Goal: Task Accomplishment & Management: Complete application form

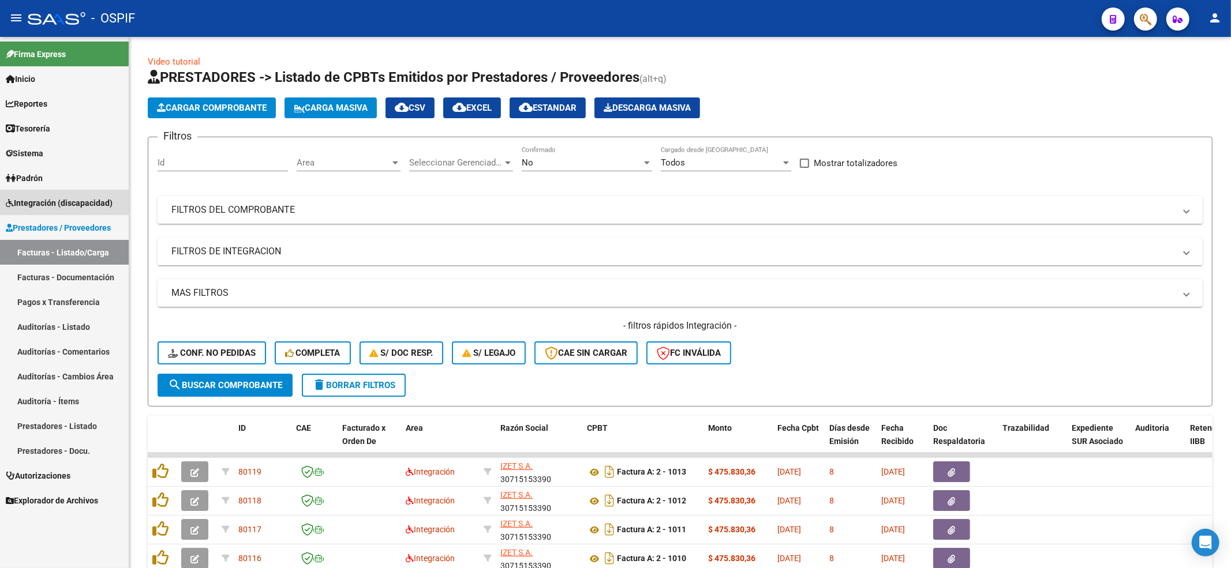
click at [22, 192] on link "Integración (discapacidad)" at bounding box center [64, 202] width 129 height 25
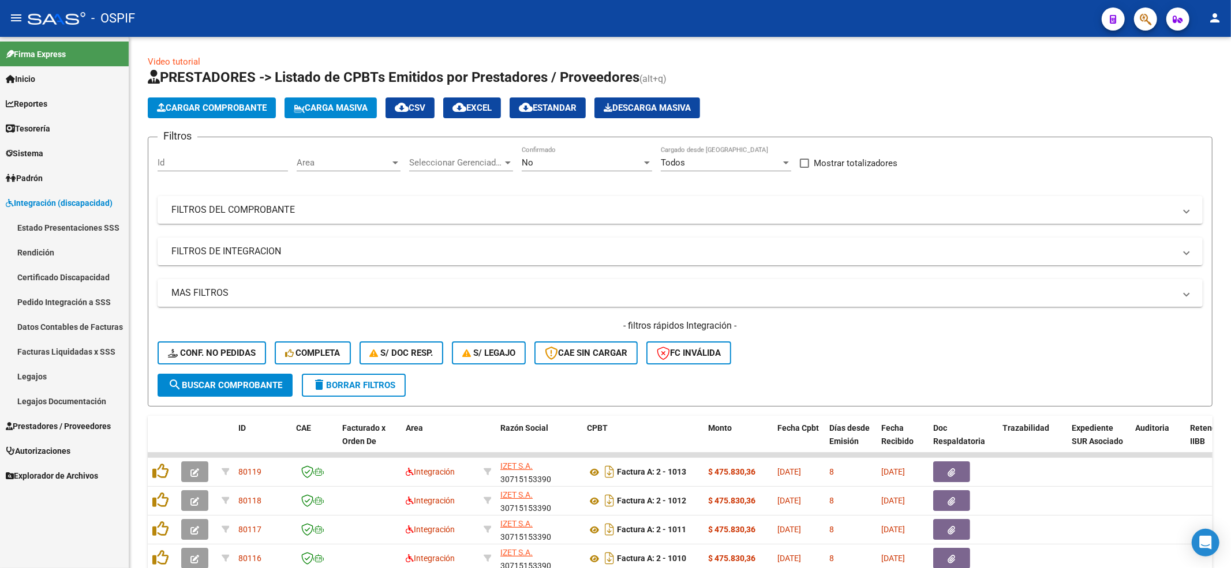
click at [45, 366] on link "Legajos" at bounding box center [64, 376] width 129 height 25
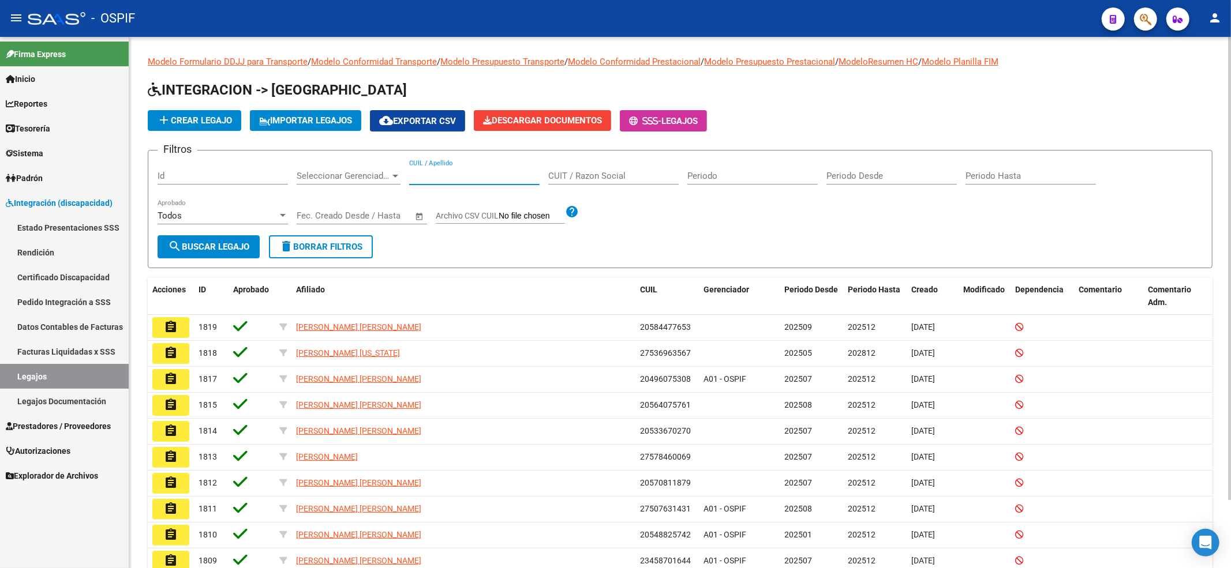
click at [478, 171] on input "CUIL / Apellido" at bounding box center [474, 176] width 130 height 10
paste input "20585307050"
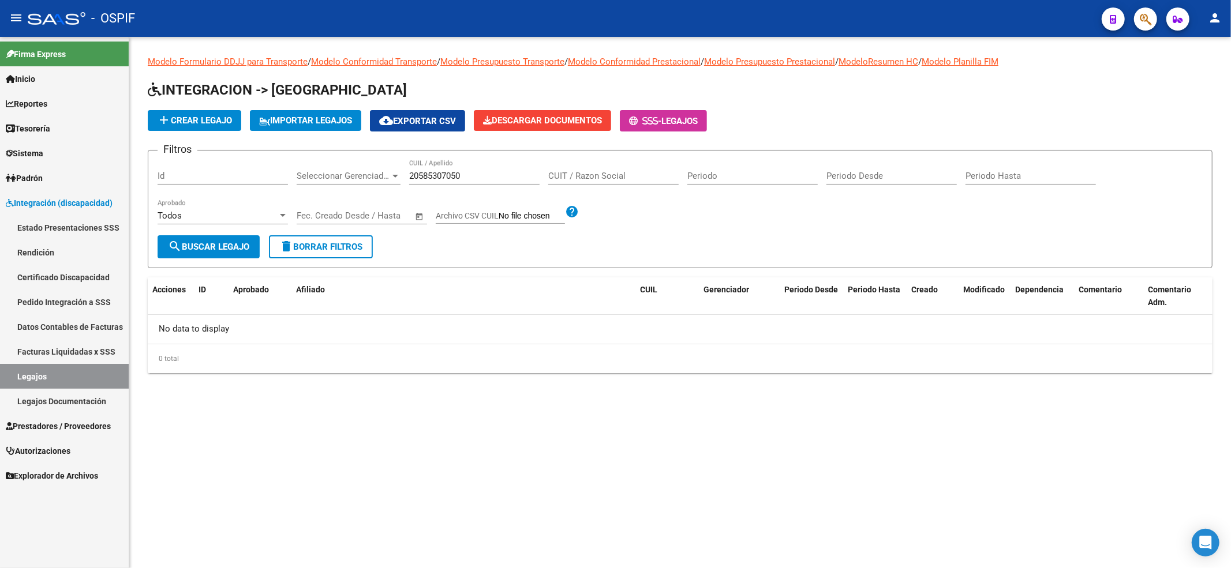
click at [427, 181] on div "20585307050 CUIL / Apellido" at bounding box center [474, 172] width 130 height 25
click at [427, 179] on input "20585307050" at bounding box center [474, 176] width 130 height 10
type input "20585307050"
click at [238, 107] on app-list-header "INTEGRACION -> Legajos add Crear Legajo IMPORTAR LEGAJOS cloud_download Exporta…" at bounding box center [680, 174] width 1064 height 187
click at [234, 118] on button "add Crear Legajo" at bounding box center [194, 120] width 93 height 21
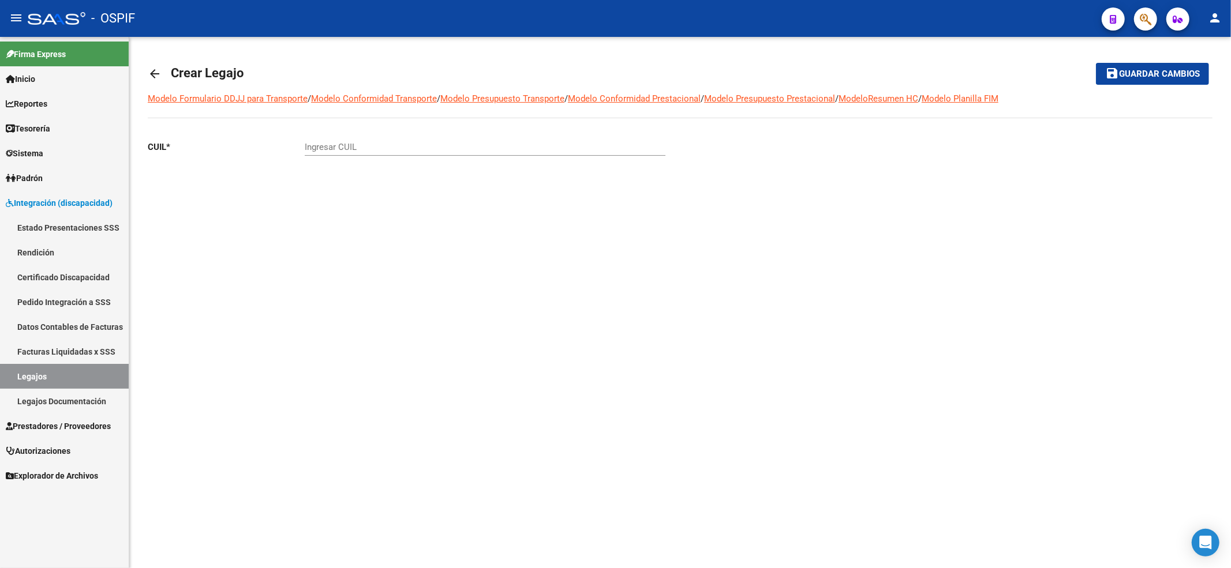
click at [360, 142] on input "Ingresar CUIL" at bounding box center [485, 147] width 361 height 10
paste input "20-58530705-0"
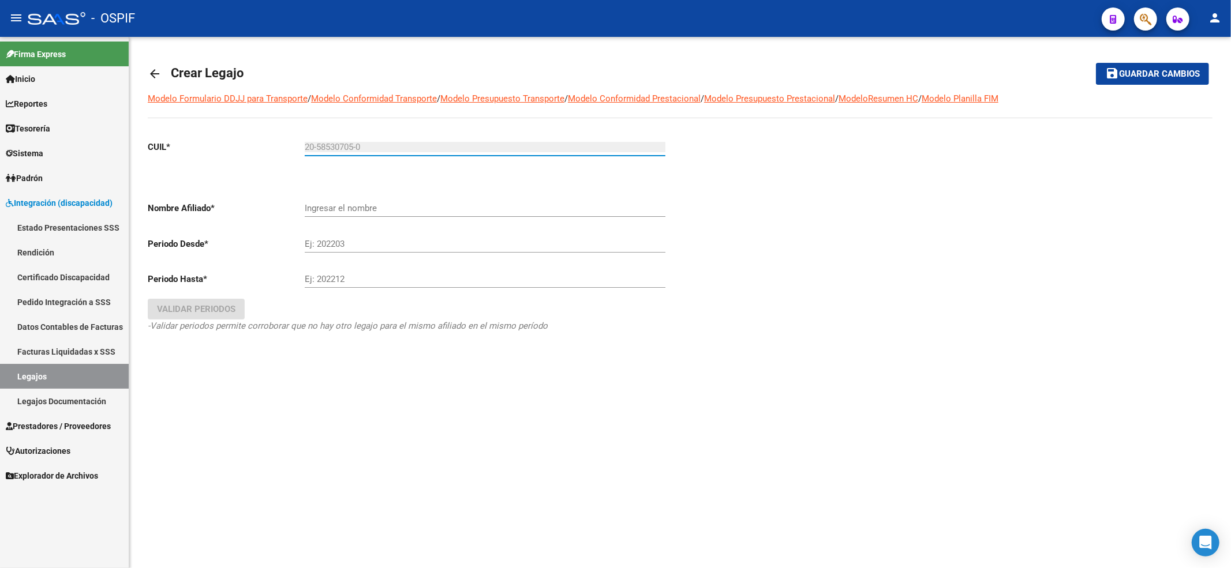
type input "20-58530705-0"
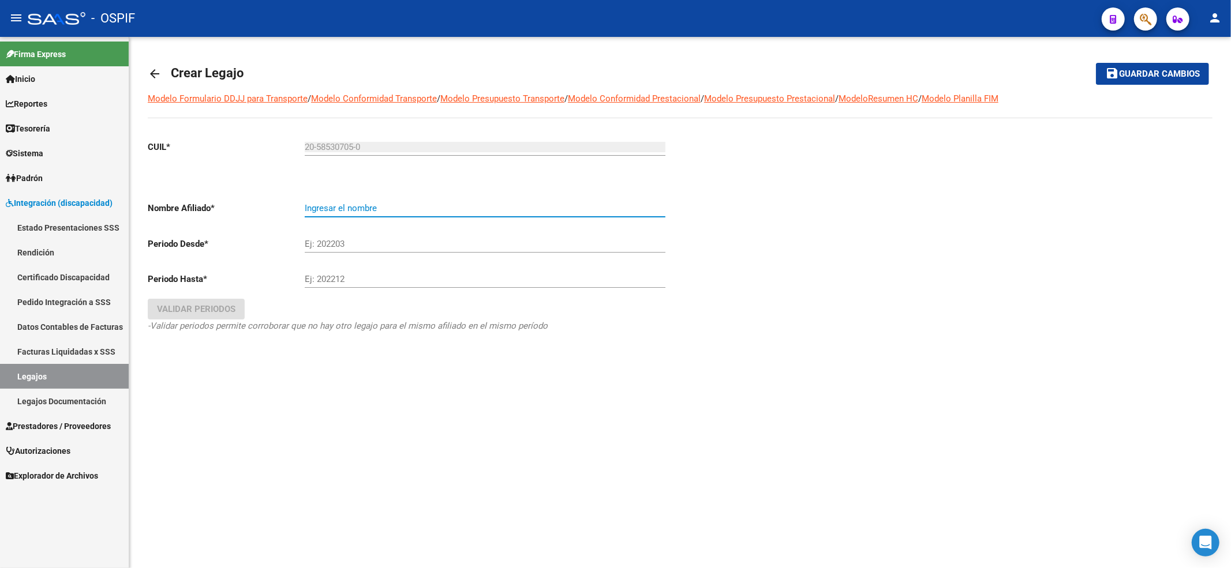
type input "ROSSI [PERSON_NAME]"
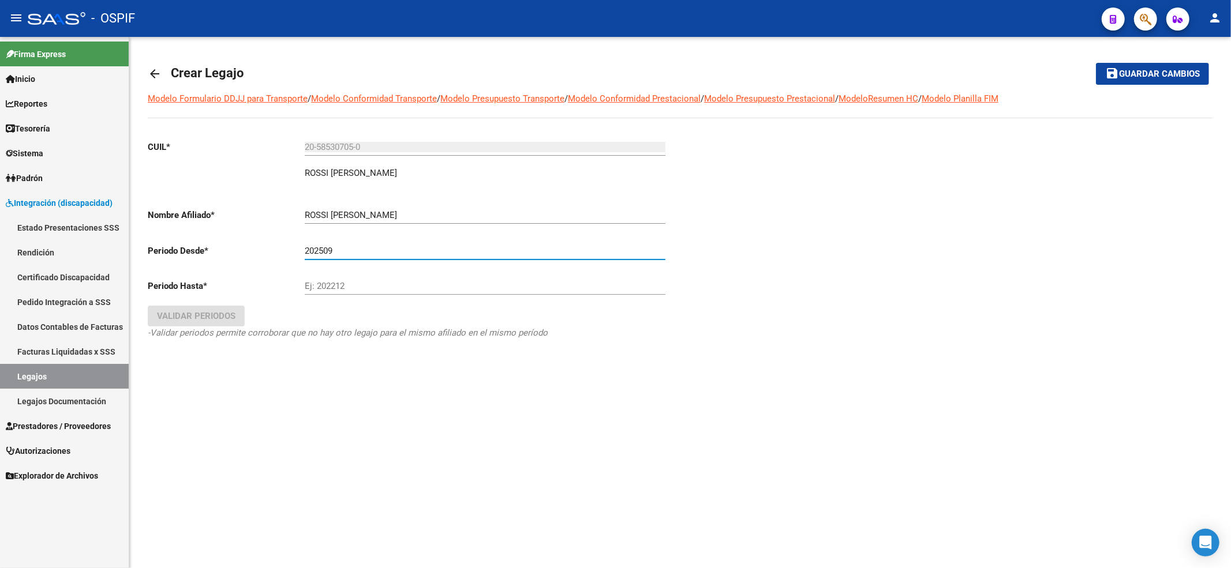
type input "202509"
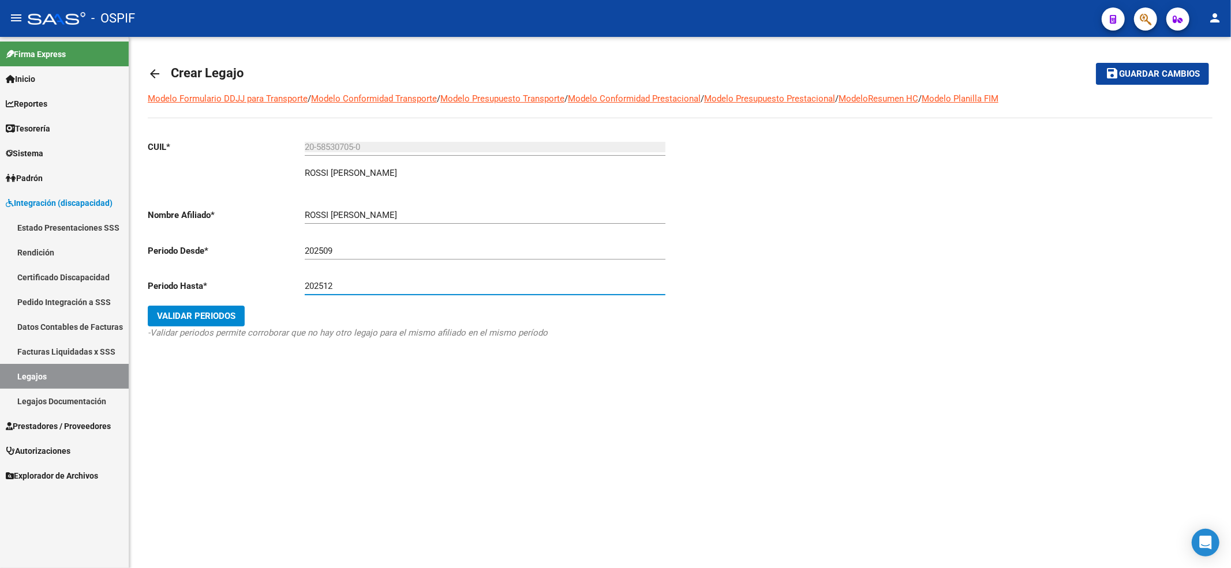
type input "202512"
click at [190, 328] on icon "-Validar periodos permite corroborar que no hay otro legajo para el mismo afili…" at bounding box center [348, 333] width 400 height 10
click at [189, 325] on button "Validar Periodos" at bounding box center [196, 316] width 97 height 21
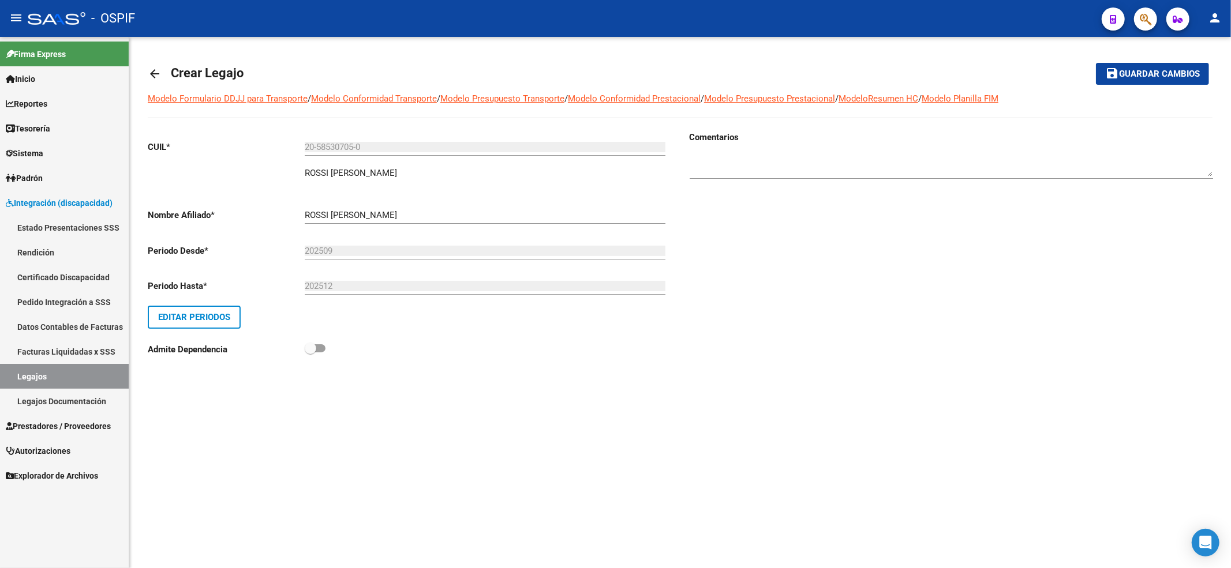
click at [1202, 84] on mat-toolbar-row "save Guardar cambios" at bounding box center [1098, 73] width 220 height 37
click at [1153, 66] on button "save Guardar cambios" at bounding box center [1152, 73] width 113 height 21
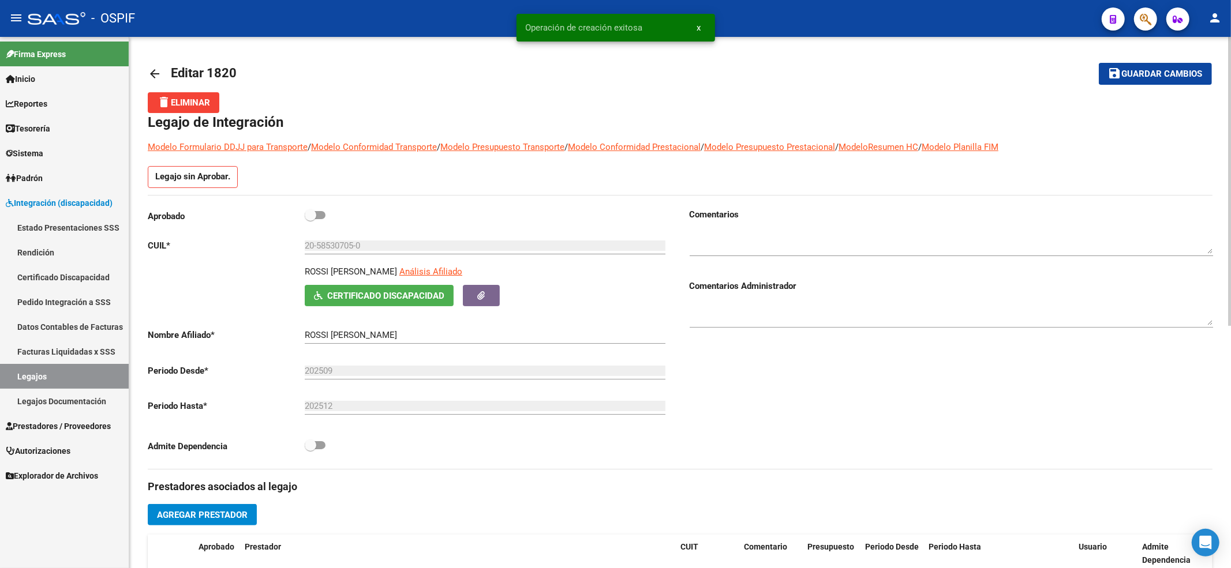
click at [310, 219] on span at bounding box center [311, 215] width 12 height 12
click at [310, 219] on input "checkbox" at bounding box center [310, 219] width 1 height 1
checkbox input "true"
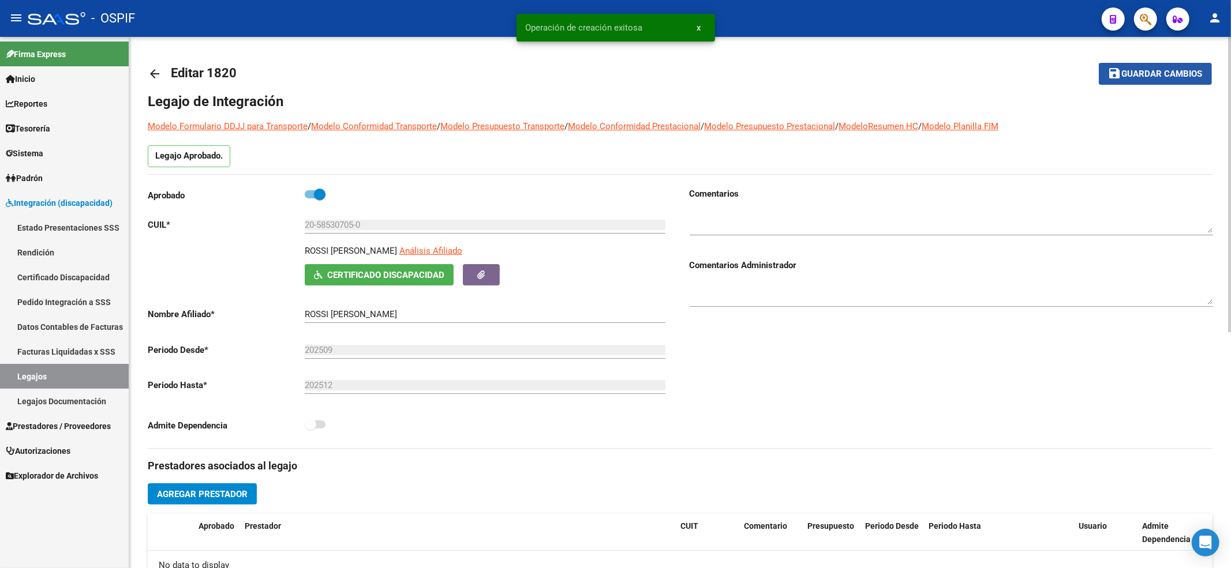
click at [1184, 74] on span "Guardar cambios" at bounding box center [1162, 74] width 81 height 10
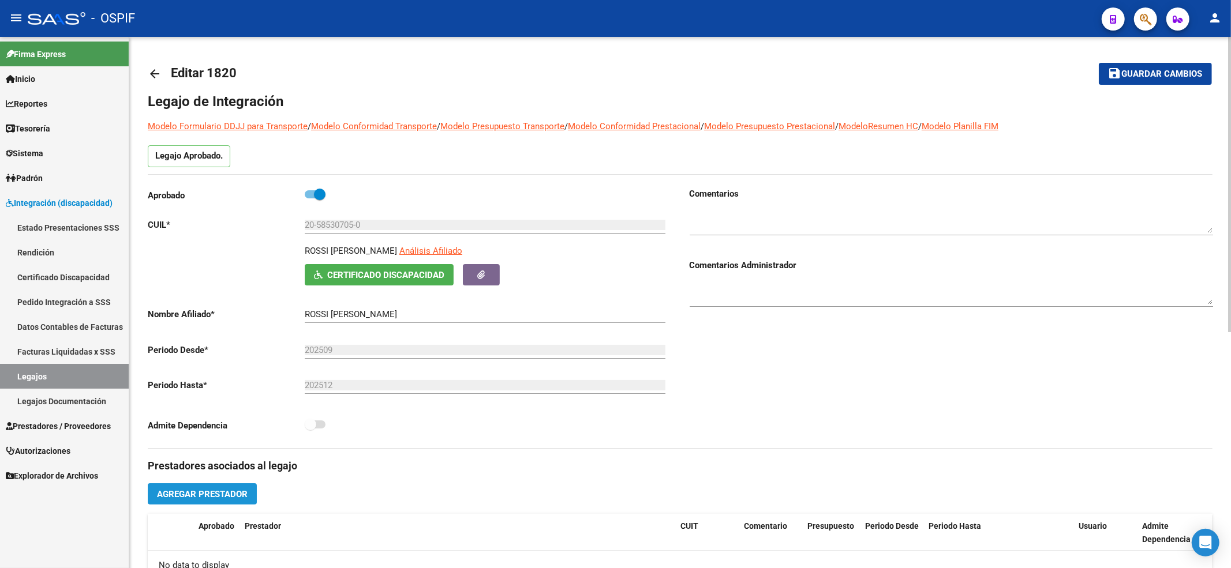
click at [208, 495] on span "Agregar Prestador" at bounding box center [202, 494] width 91 height 10
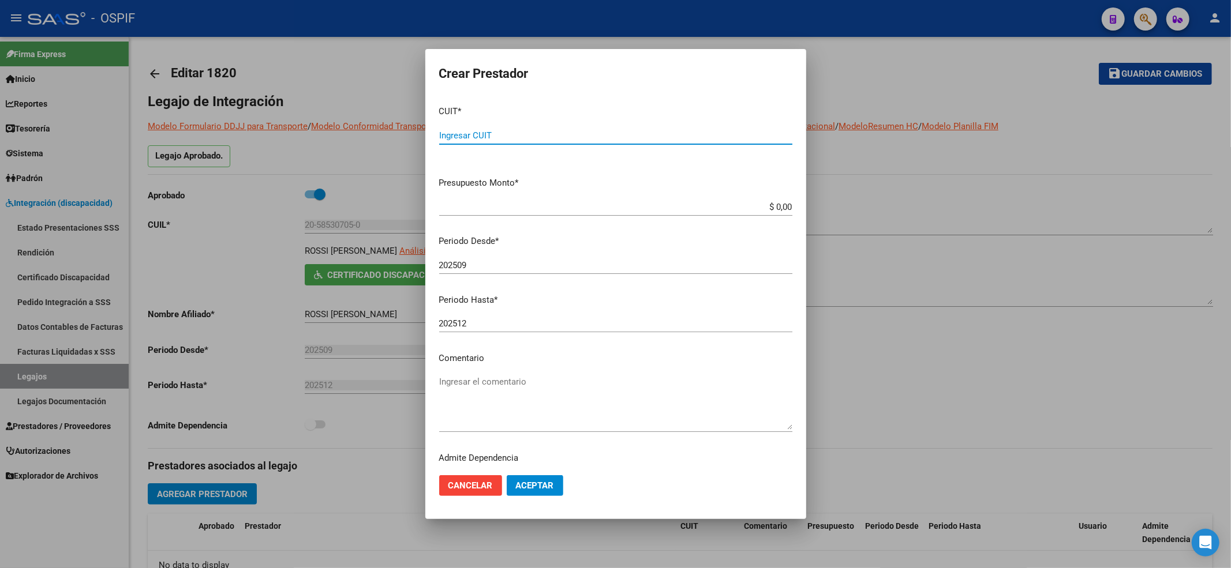
paste input "27-22931861-1"
type input "27-22931861-1"
type input "$ 0,01"
click at [540, 490] on button "Aceptar" at bounding box center [535, 485] width 57 height 21
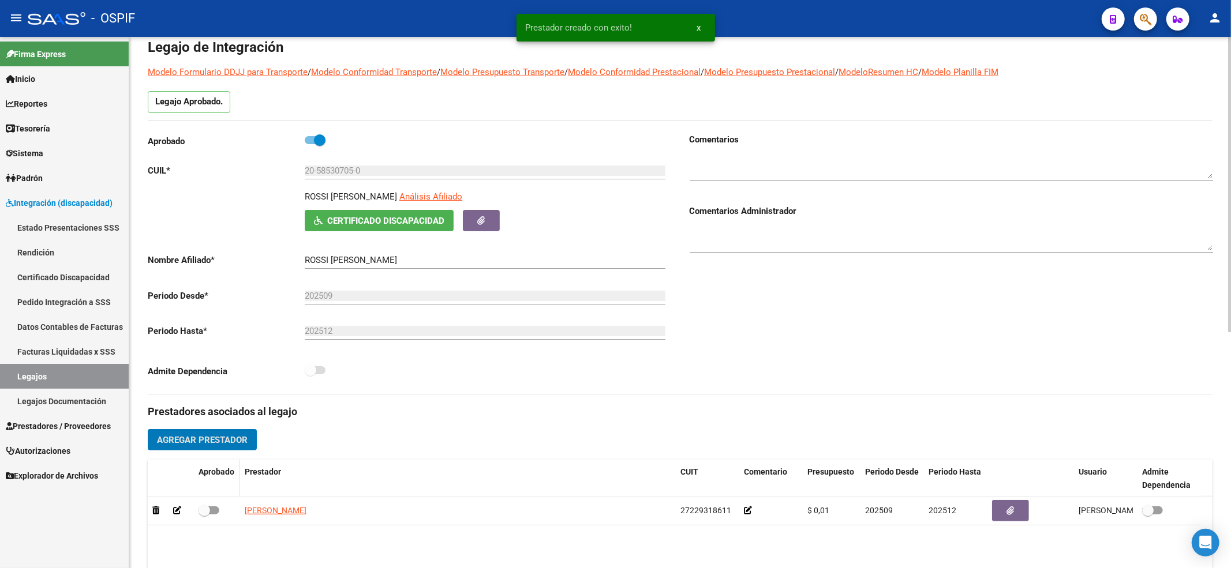
scroll to position [77, 0]
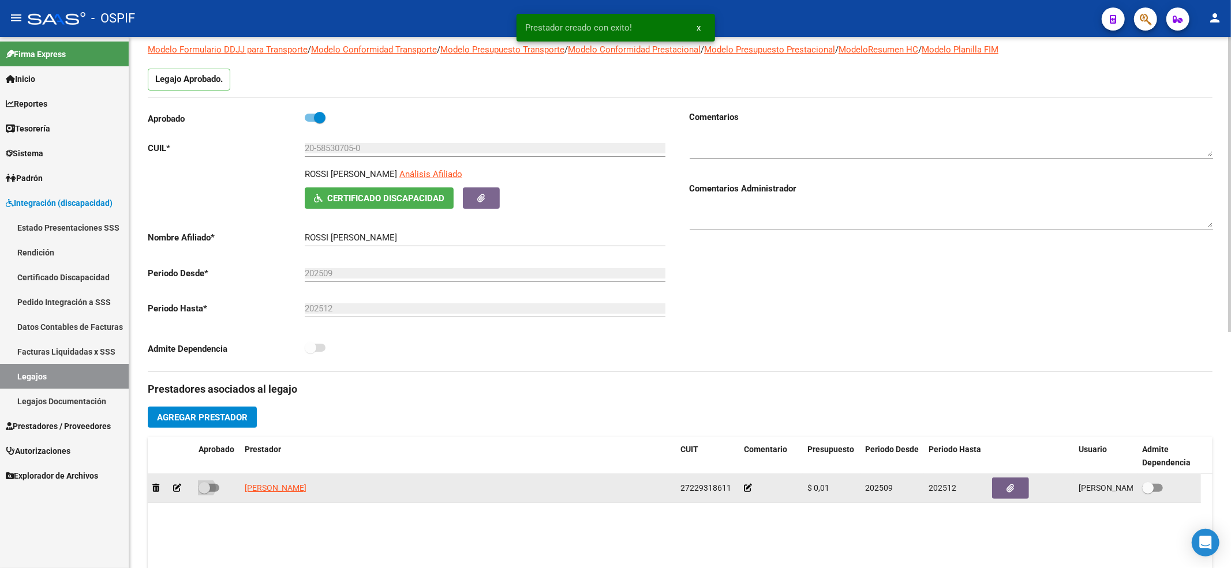
click at [211, 489] on span at bounding box center [208, 488] width 21 height 8
click at [204, 492] on input "checkbox" at bounding box center [204, 492] width 1 height 1
checkbox input "true"
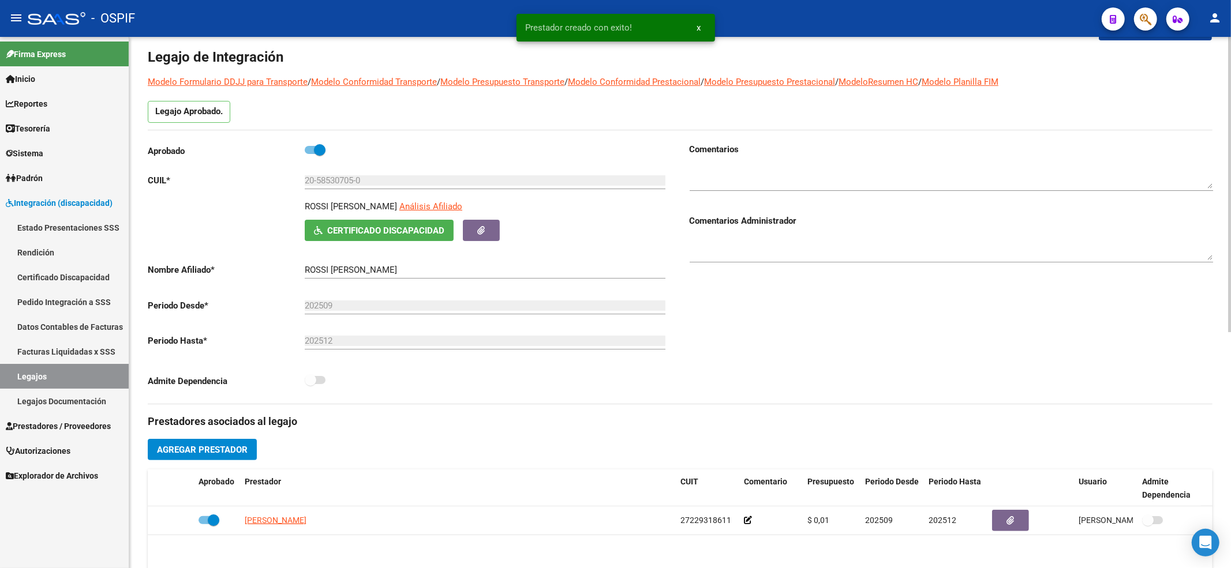
scroll to position [0, 0]
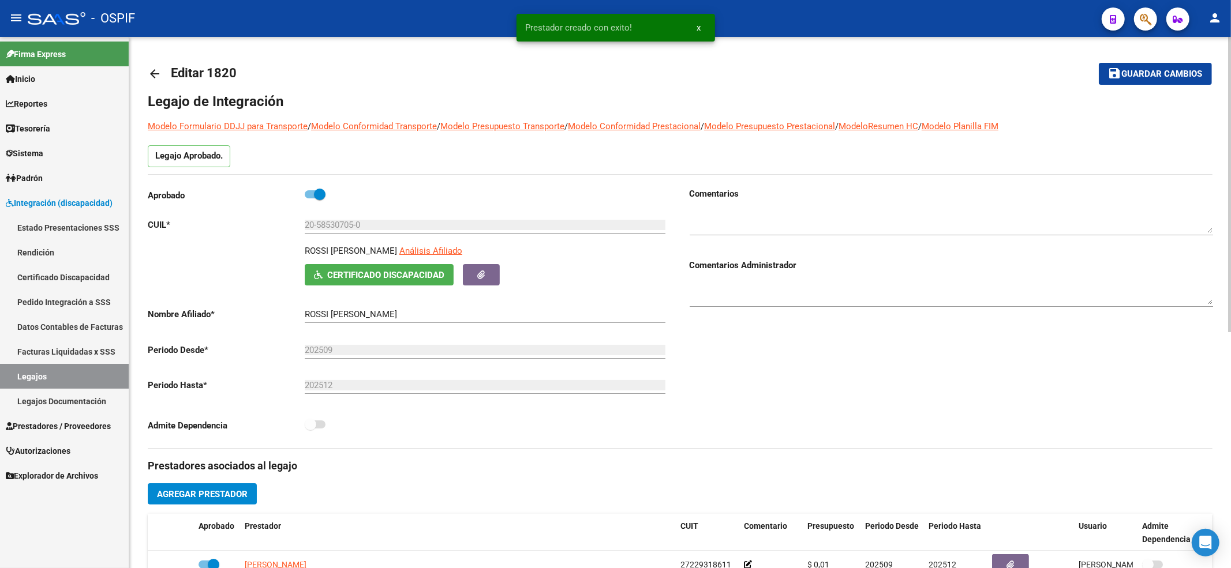
click at [1194, 59] on mat-toolbar-row "save Guardar cambios" at bounding box center [1101, 73] width 221 height 37
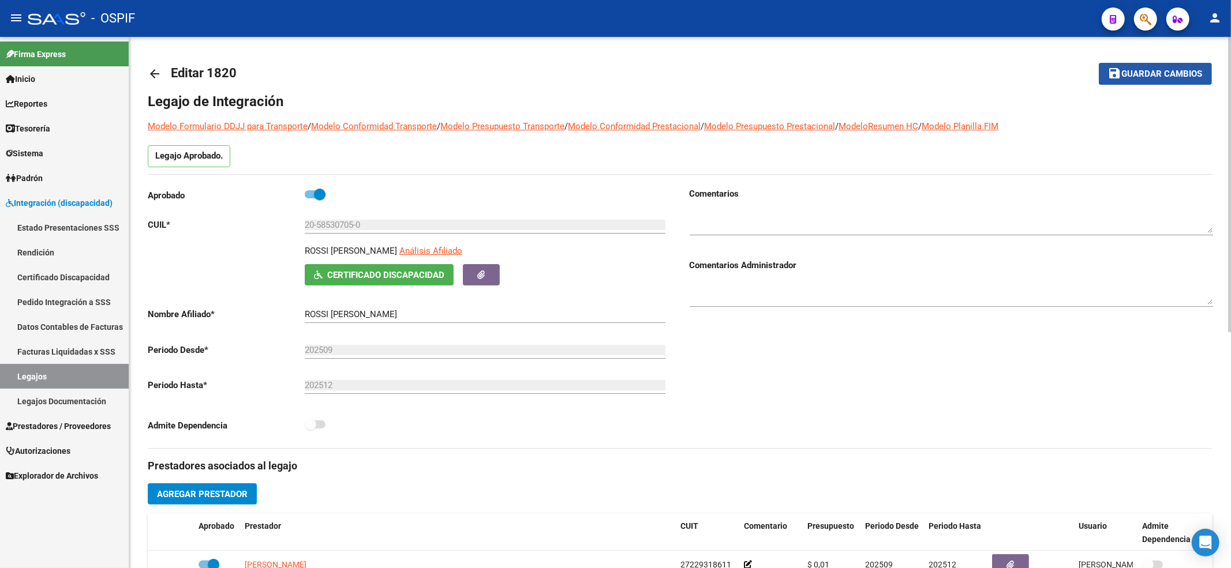
click at [1170, 75] on span "Guardar cambios" at bounding box center [1162, 74] width 81 height 10
click at [1184, 70] on span "Guardar cambios" at bounding box center [1162, 74] width 81 height 10
click at [1108, 81] on button "save Guardar cambios" at bounding box center [1154, 73] width 113 height 21
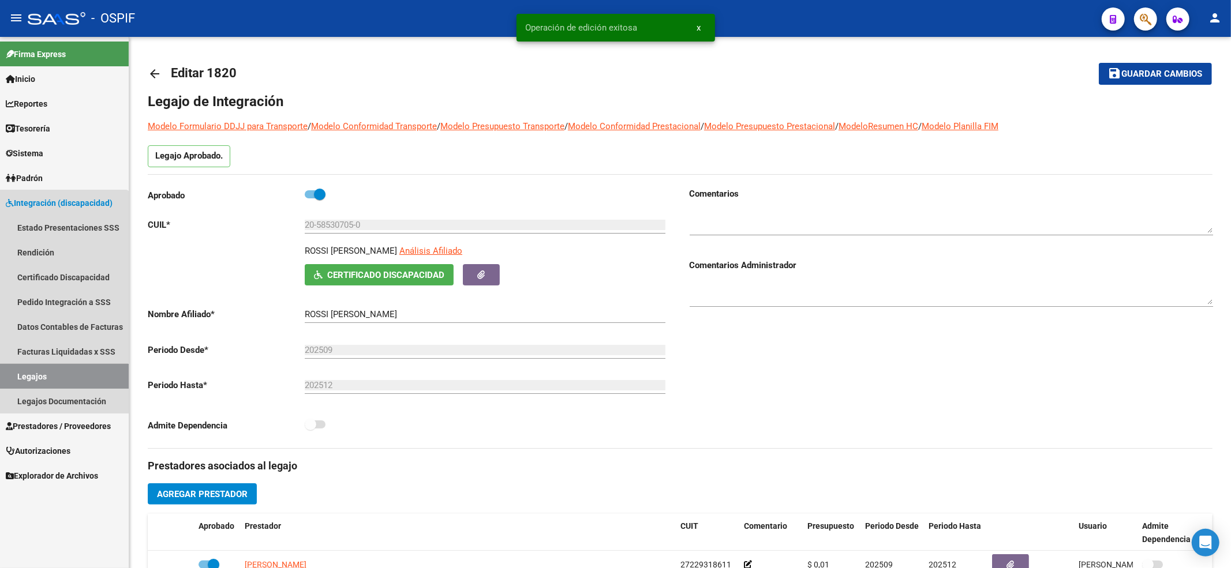
click at [24, 382] on link "Legajos" at bounding box center [64, 376] width 129 height 25
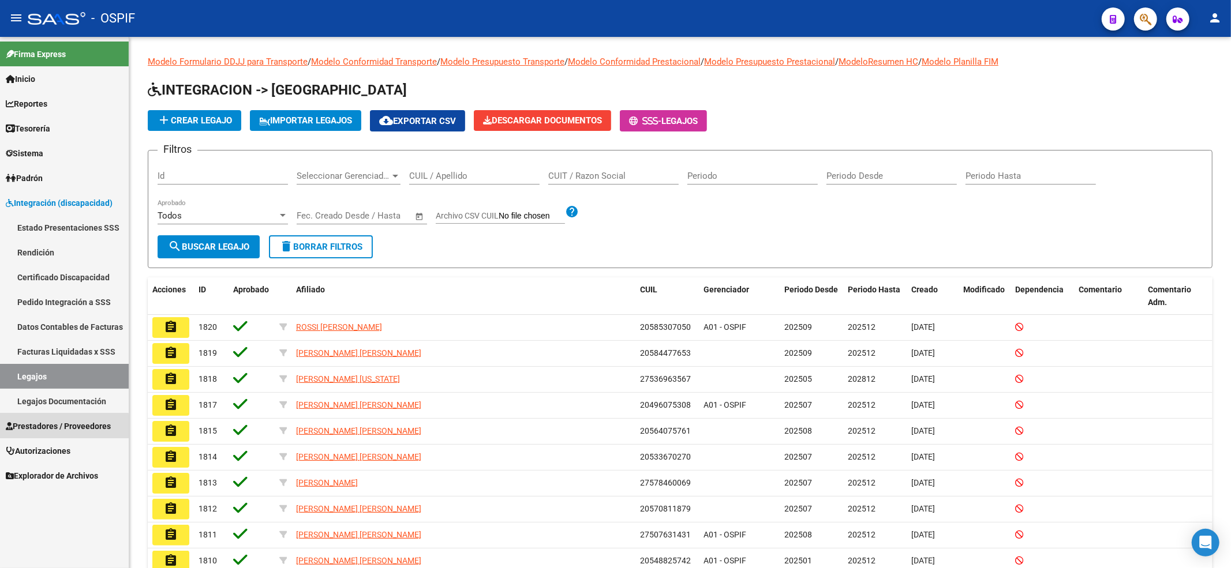
click at [57, 427] on span "Prestadores / Proveedores" at bounding box center [58, 426] width 105 height 13
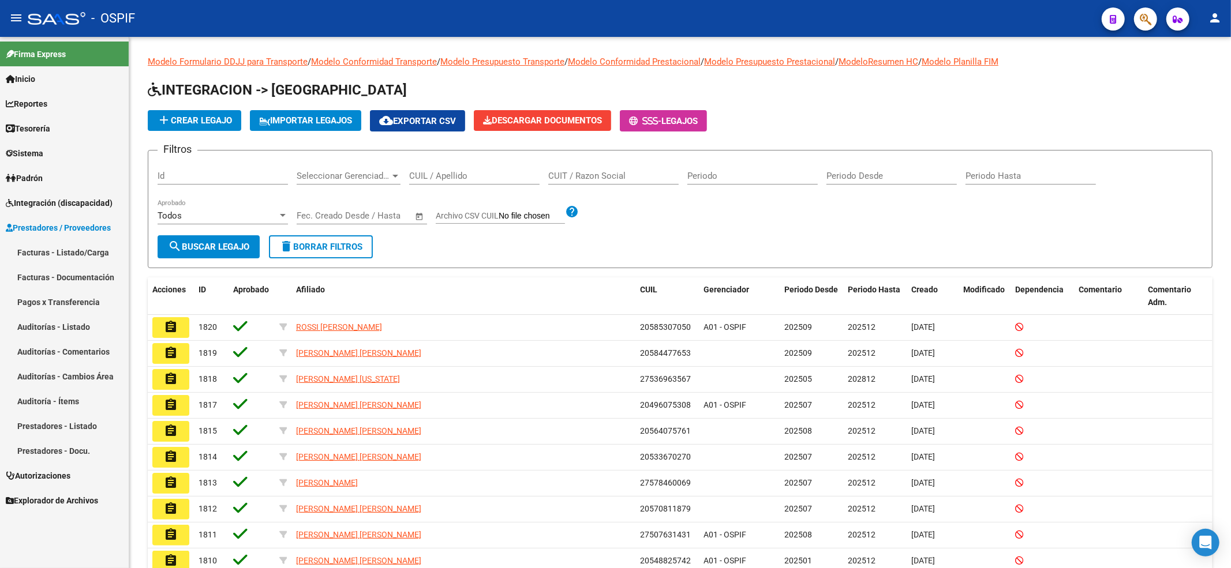
click at [30, 261] on link "Facturas - Listado/Carga" at bounding box center [64, 252] width 129 height 25
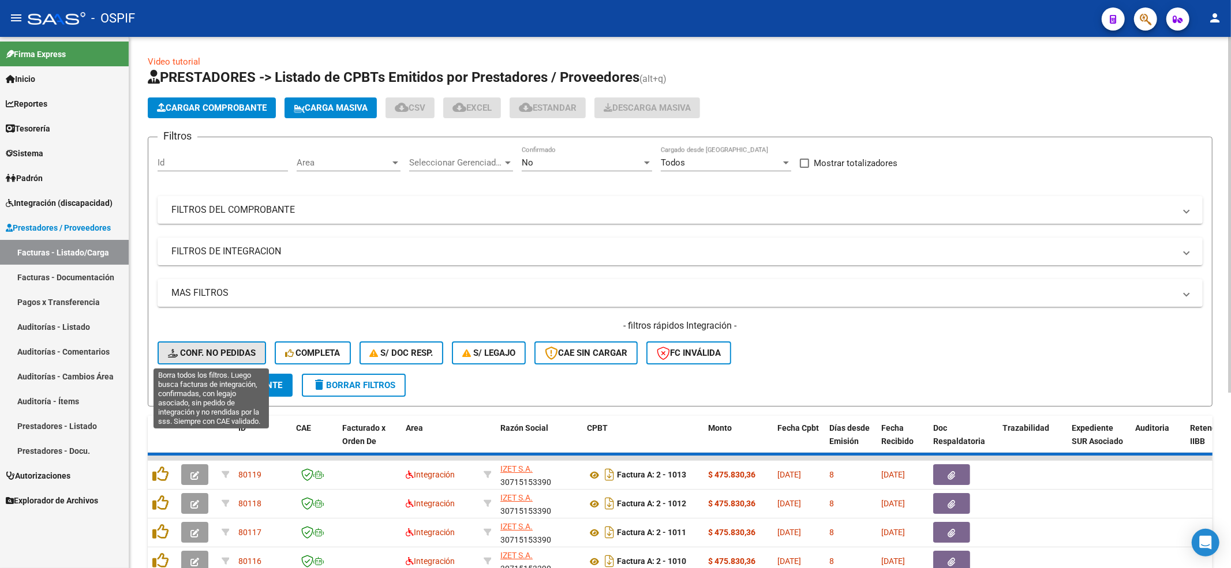
click at [205, 353] on span "Conf. no pedidas" at bounding box center [212, 353] width 88 height 10
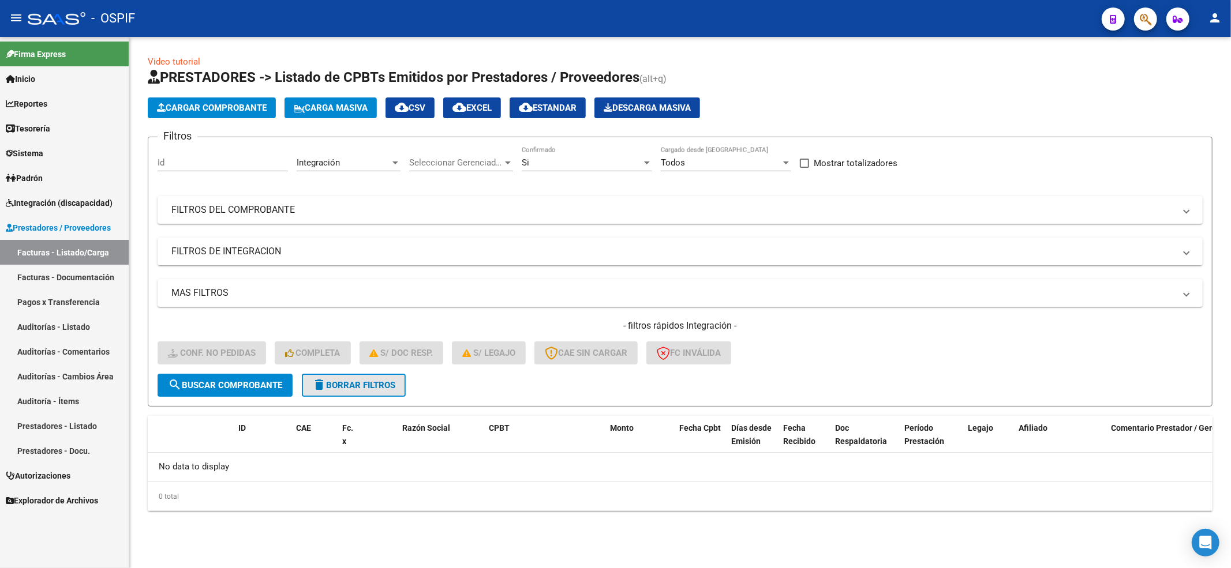
click at [326, 375] on button "delete Borrar Filtros" at bounding box center [354, 385] width 104 height 23
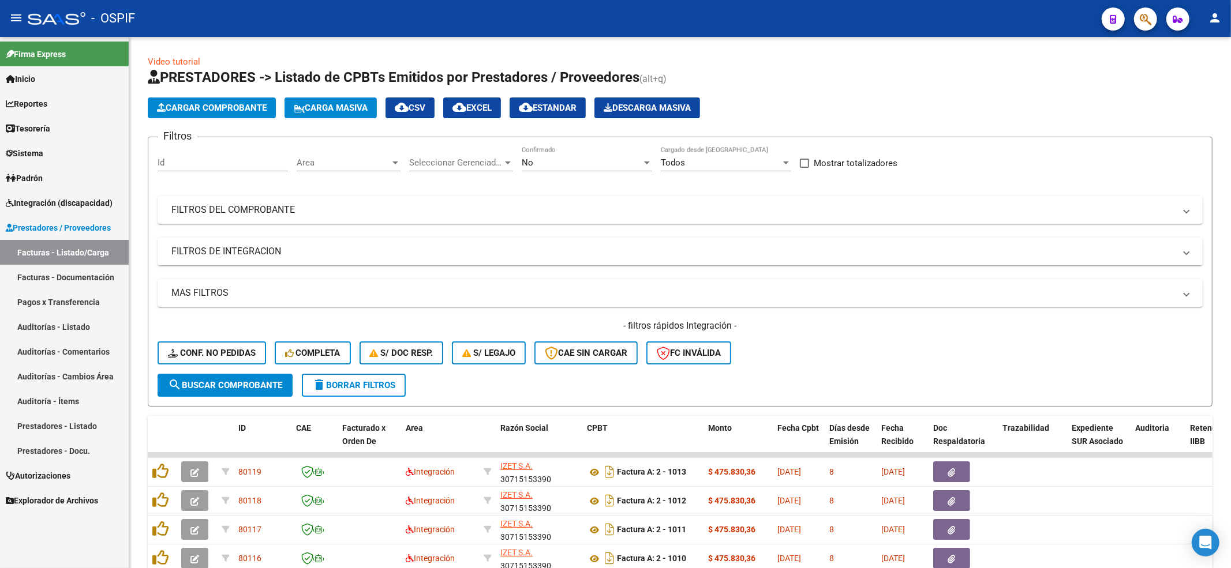
click at [42, 203] on span "Integración (discapacidad)" at bounding box center [59, 203] width 107 height 13
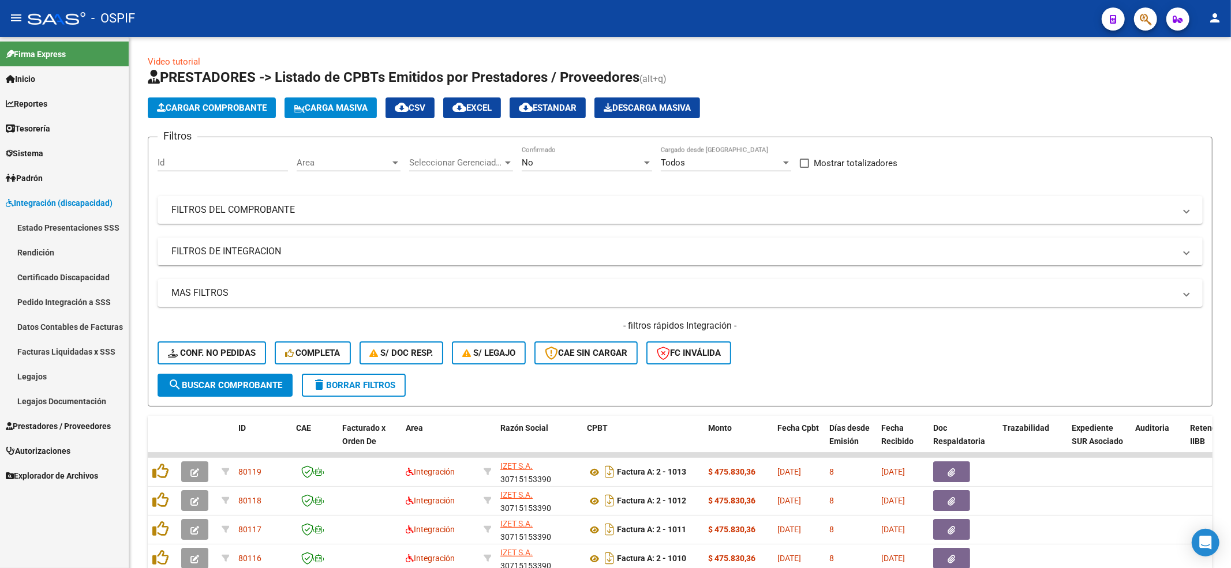
click at [27, 385] on link "Legajos" at bounding box center [64, 376] width 129 height 25
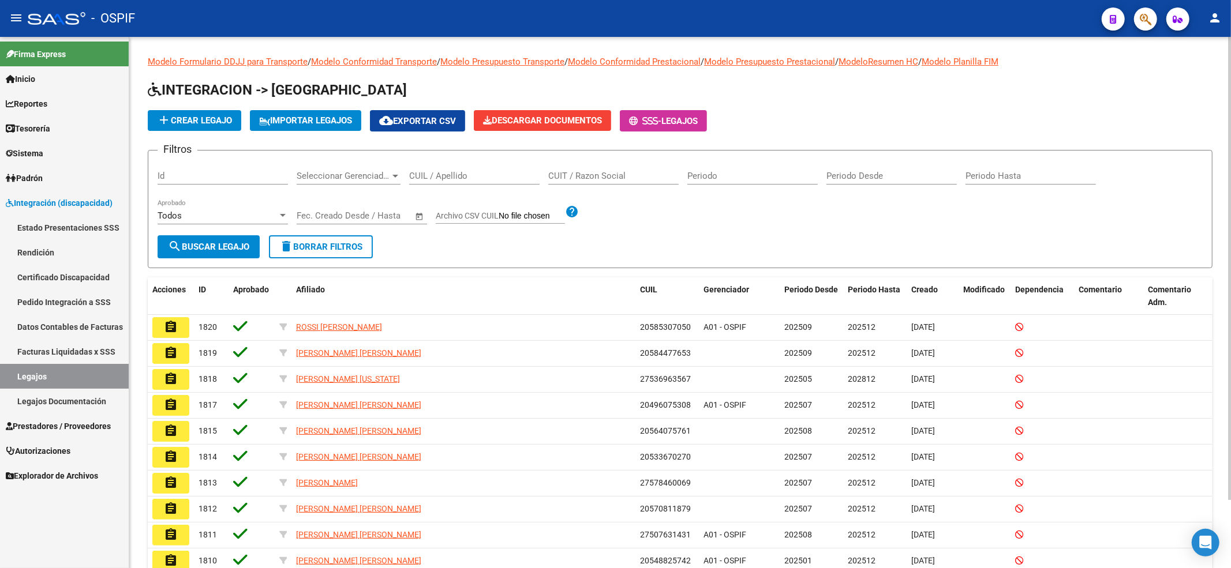
click at [456, 164] on div "CUIL / Apellido" at bounding box center [474, 172] width 130 height 25
paste input "20579760452"
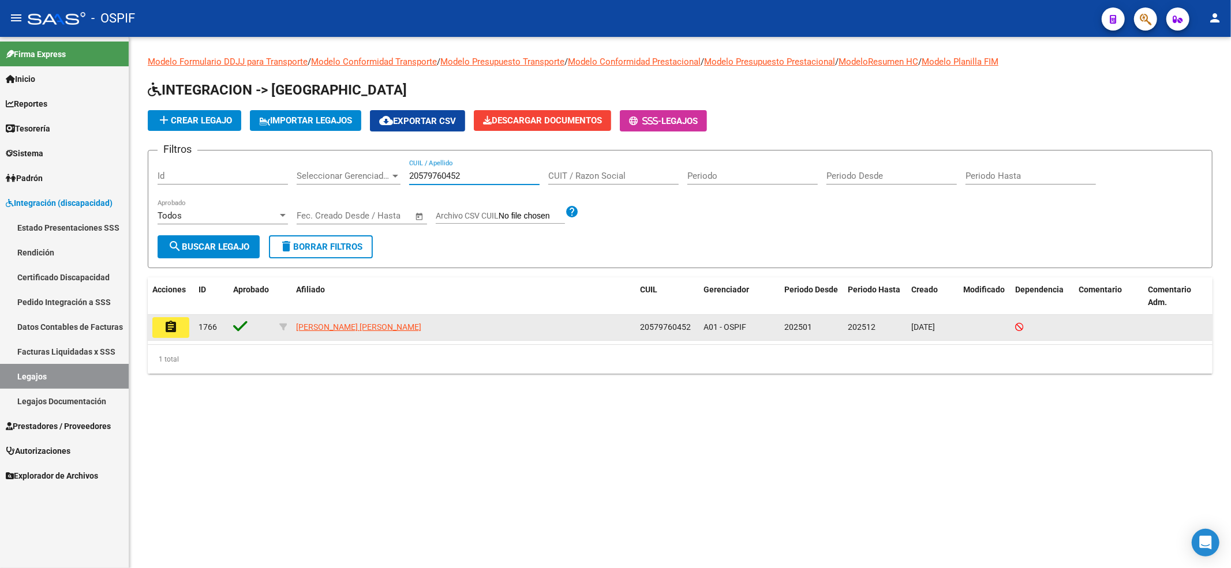
type input "20579760452"
click at [163, 324] on button "assignment" at bounding box center [170, 327] width 37 height 21
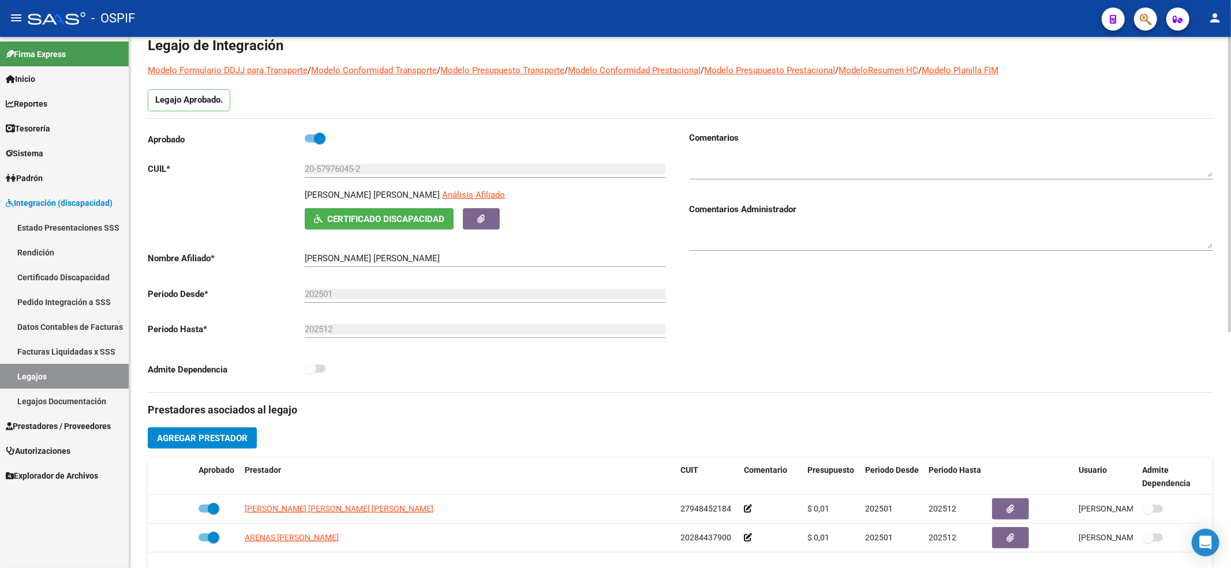
scroll to position [77, 0]
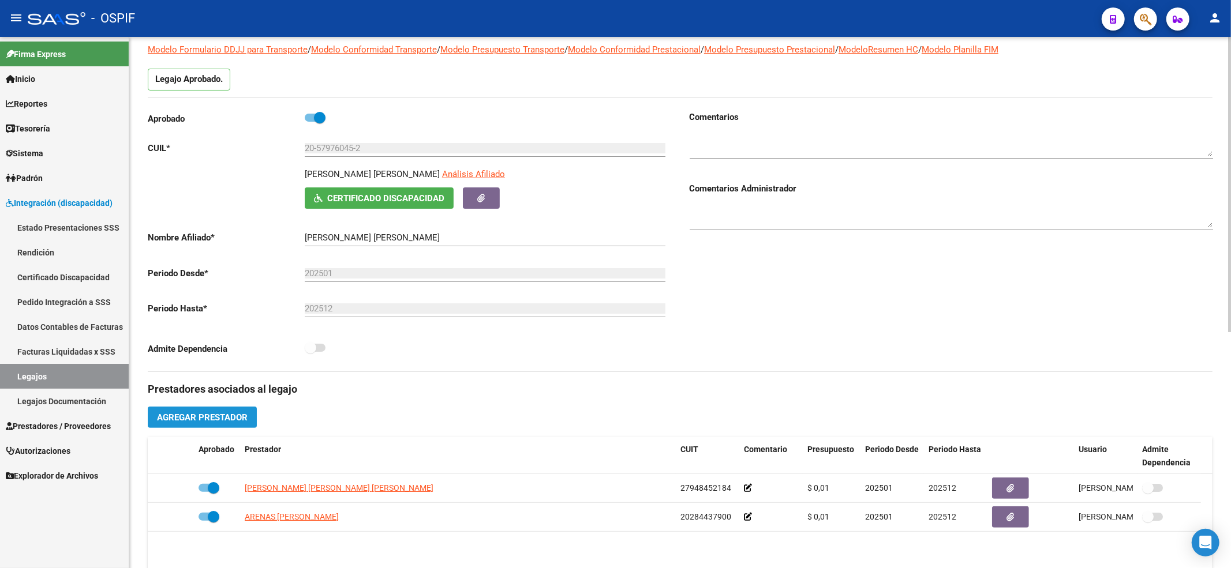
click at [206, 427] on button "Agregar Prestador" at bounding box center [202, 417] width 109 height 21
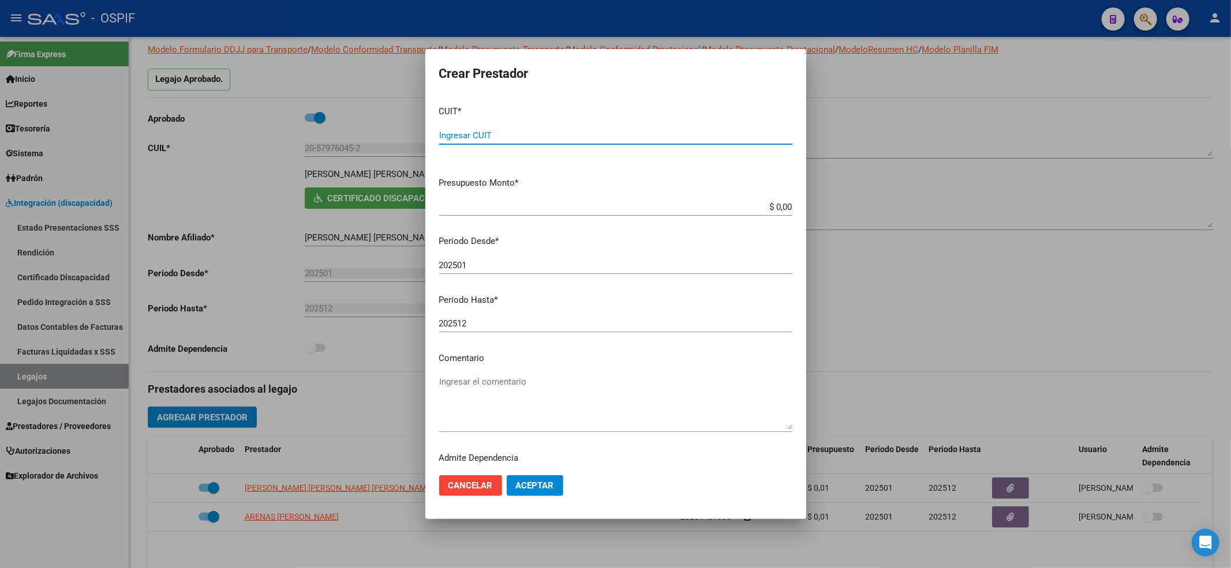
paste input "33-71658896-9"
type input "33-71658896-9"
type input "$ 0,01"
type input "202509"
drag, startPoint x: 529, startPoint y: 468, endPoint x: 530, endPoint y: 481, distance: 12.1
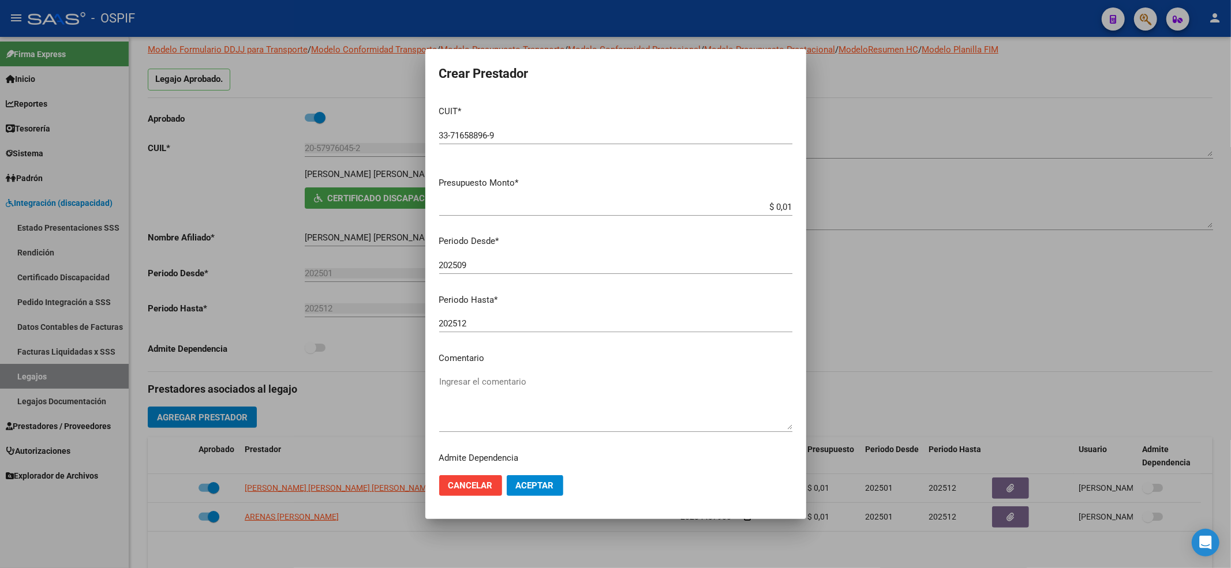
click at [529, 470] on mat-dialog-actions "Cancelar Aceptar" at bounding box center [615, 485] width 353 height 39
click at [532, 485] on span "Aceptar" at bounding box center [535, 486] width 38 height 10
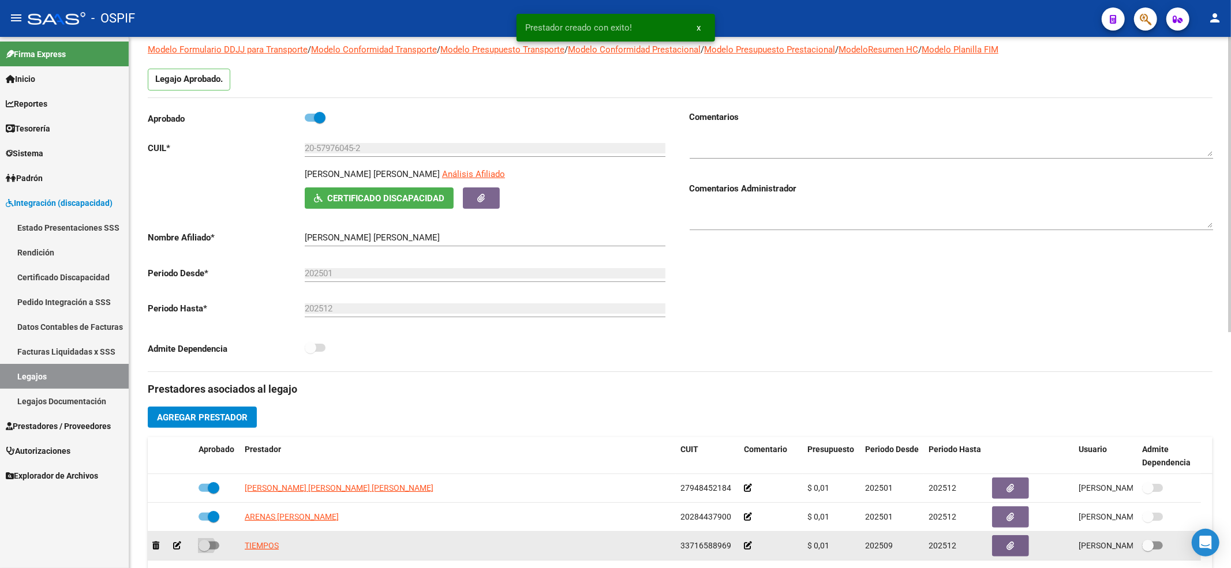
drag, startPoint x: 201, startPoint y: 549, endPoint x: 906, endPoint y: 434, distance: 713.8
click at [203, 549] on span at bounding box center [204, 546] width 12 height 12
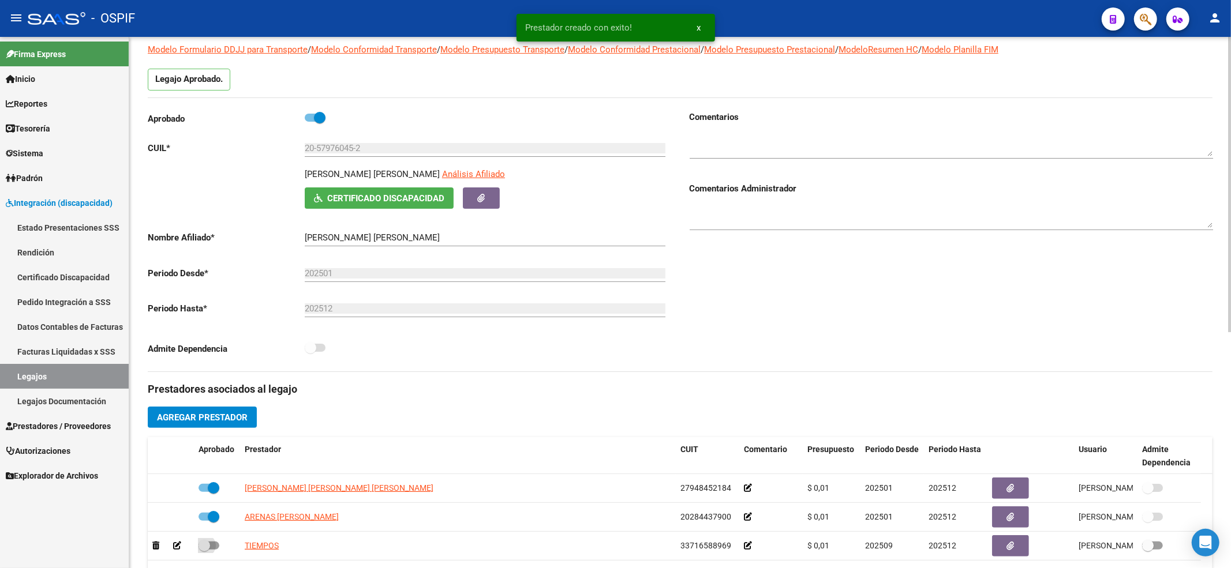
click at [204, 550] on input "checkbox" at bounding box center [204, 550] width 1 height 1
checkbox input "true"
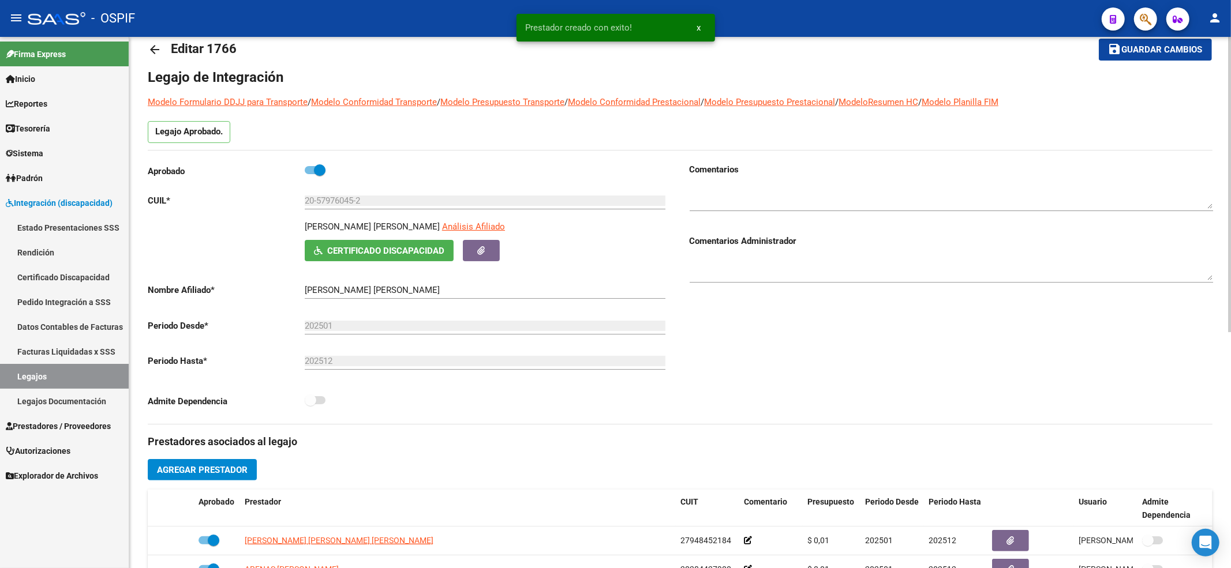
scroll to position [0, 0]
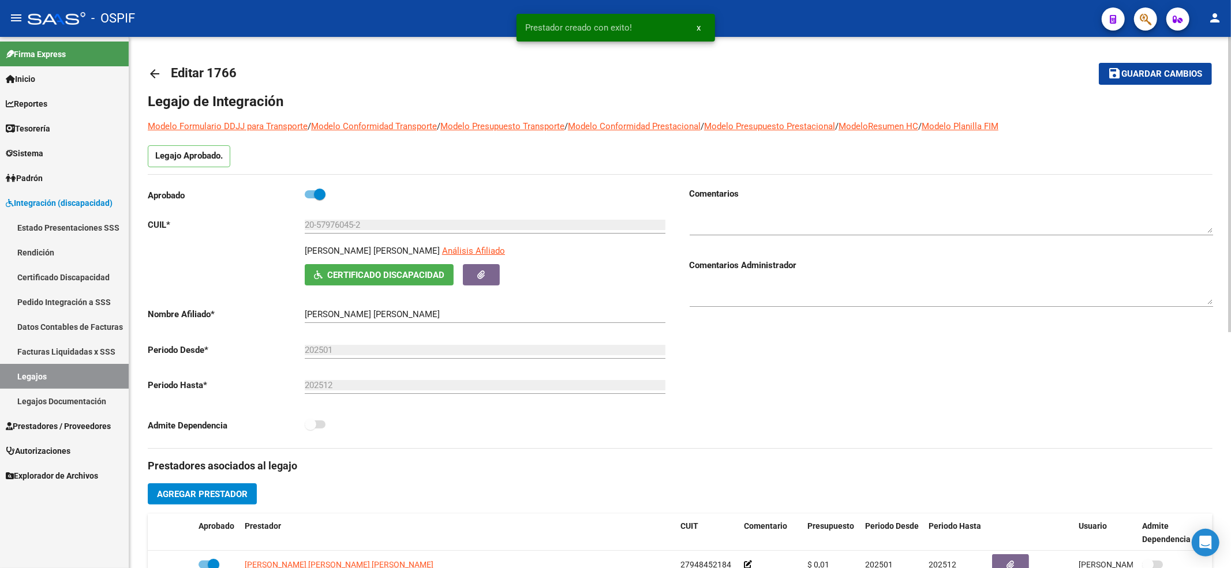
drag, startPoint x: 1147, startPoint y: 92, endPoint x: 1120, endPoint y: 74, distance: 32.8
click at [1145, 89] on div "arrow_back Editar 1766 save Guardar cambios Legajo de Integración Modelo Formul…" at bounding box center [680, 509] width 1064 height 909
click at [1116, 70] on mat-icon "save" at bounding box center [1115, 73] width 14 height 14
drag, startPoint x: 38, startPoint y: 374, endPoint x: 300, endPoint y: 547, distance: 313.9
click at [40, 374] on link "Legajos" at bounding box center [64, 376] width 129 height 25
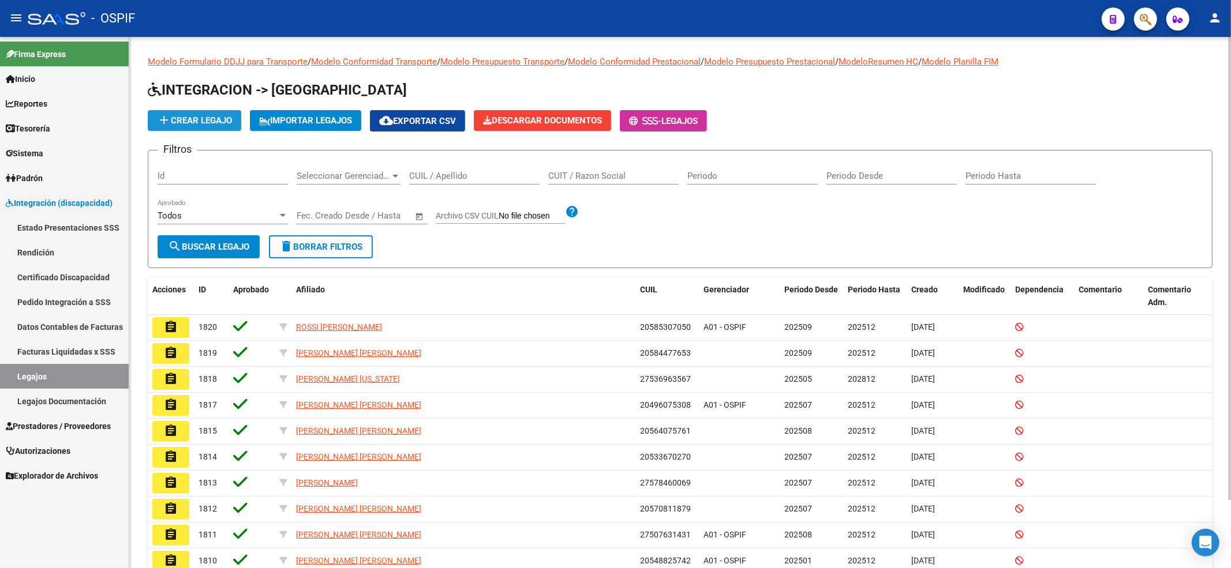
click at [231, 118] on span "add Crear Legajo" at bounding box center [194, 120] width 75 height 10
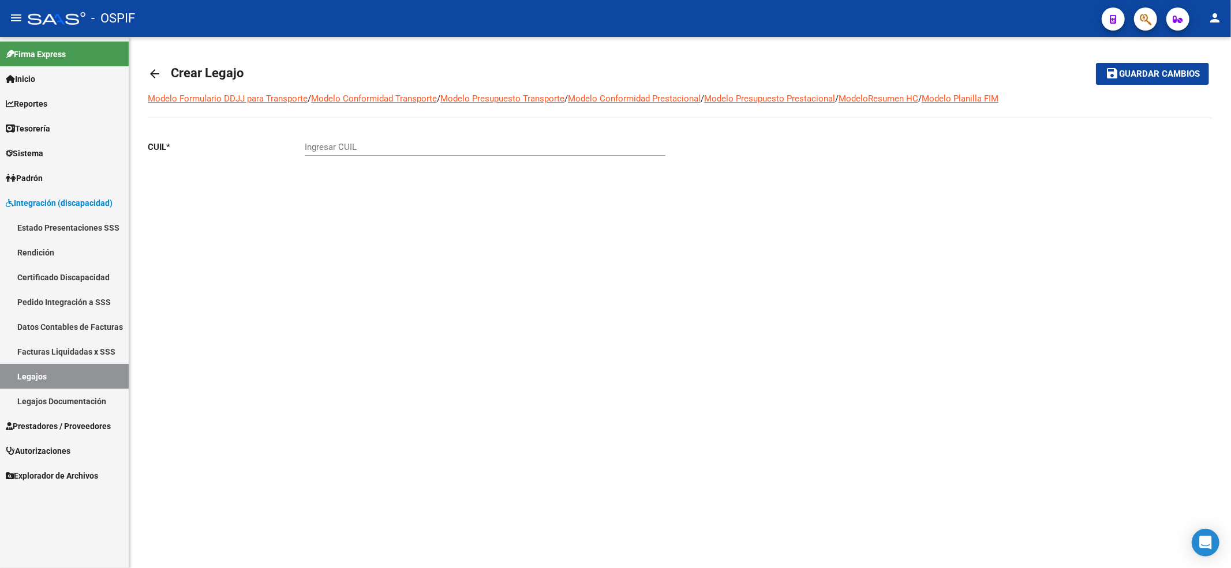
click at [62, 268] on link "Certificado Discapacidad" at bounding box center [64, 277] width 129 height 25
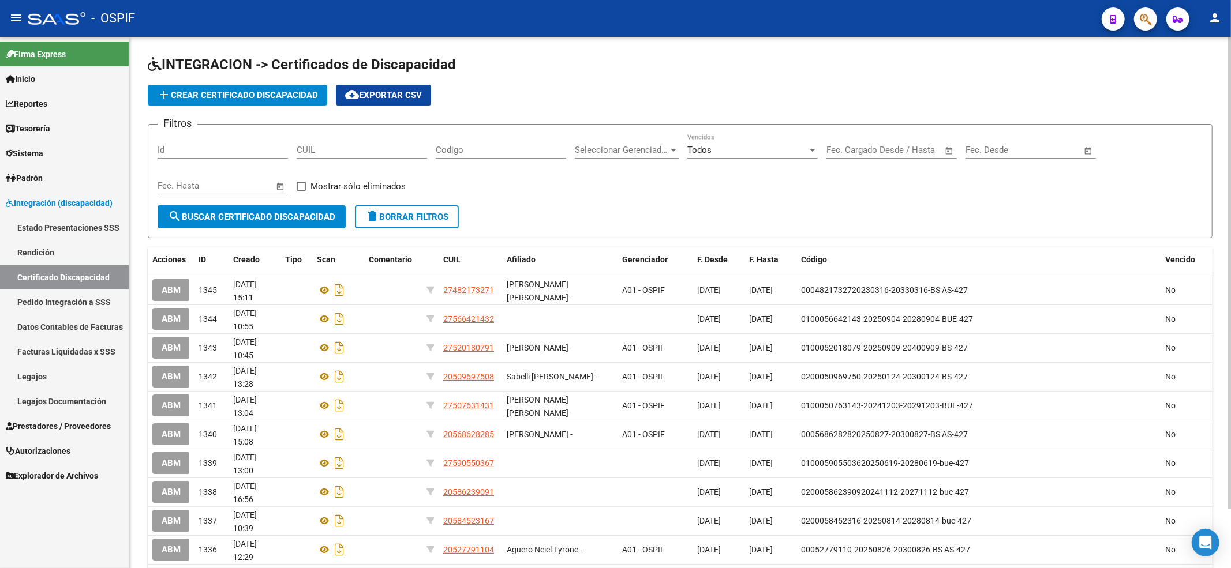
click at [264, 93] on span "add Crear Certificado Discapacidad" at bounding box center [237, 95] width 161 height 10
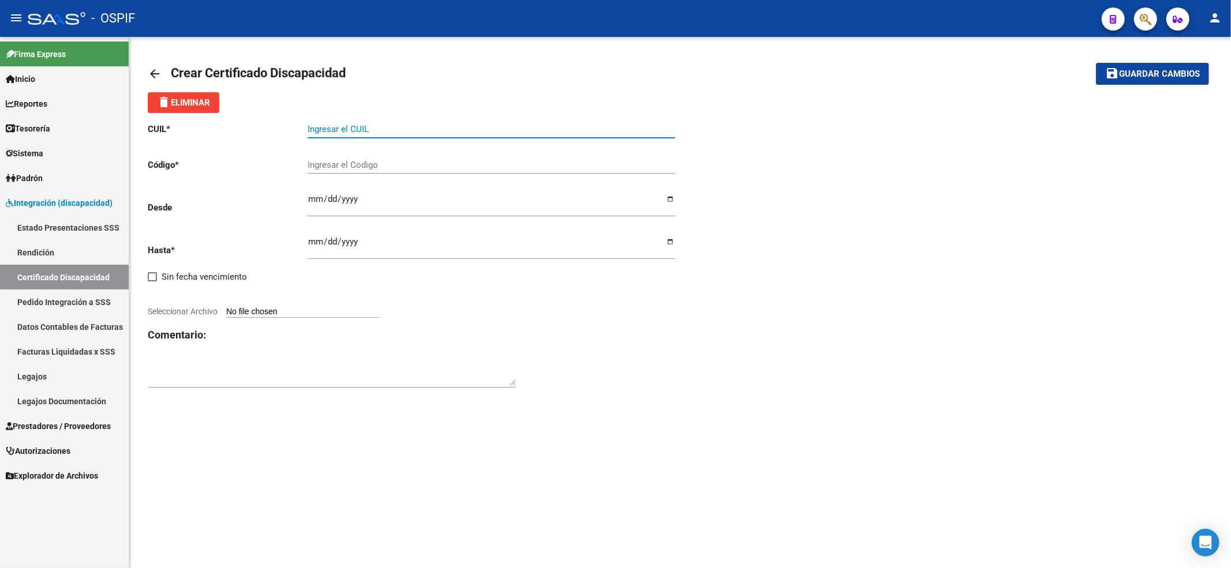
drag, startPoint x: 330, startPoint y: 132, endPoint x: 328, endPoint y: 112, distance: 19.7
click at [331, 132] on input "Ingresar el CUIL" at bounding box center [490, 129] width 367 height 10
paste input "23-57380153-9"
type input "23-57380153-9"
click at [337, 169] on input "Ingresar el Codigo" at bounding box center [490, 165] width 367 height 10
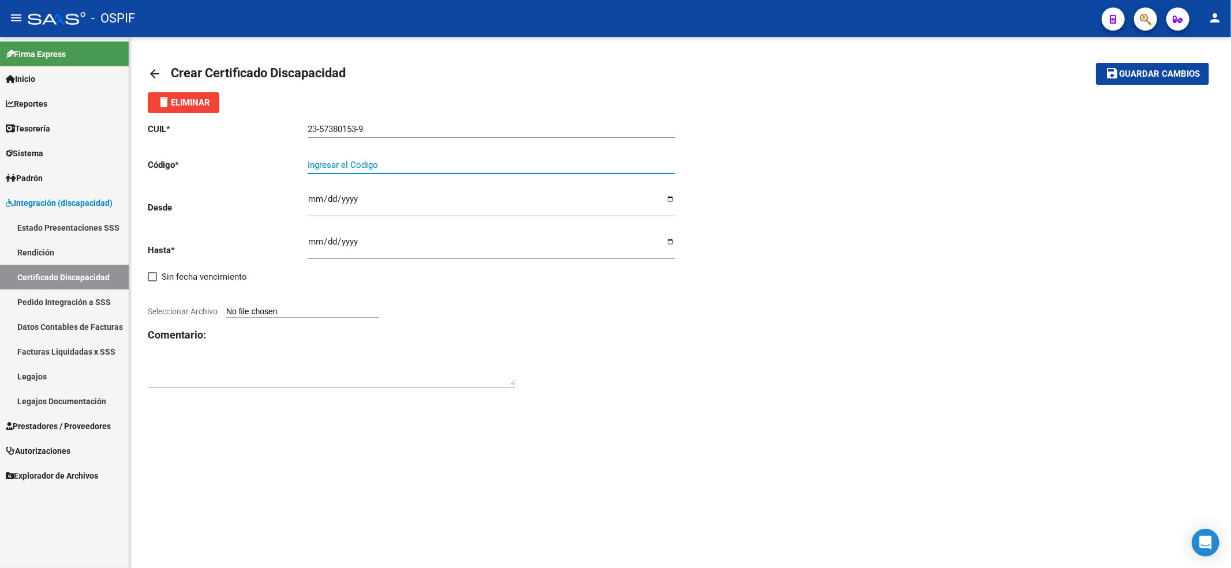
paste input "ARG-02-00057380153-20250421-20270421-BS AS-427"
type input "ARG-02-00057380153-20250421-20270421-BS AS-427"
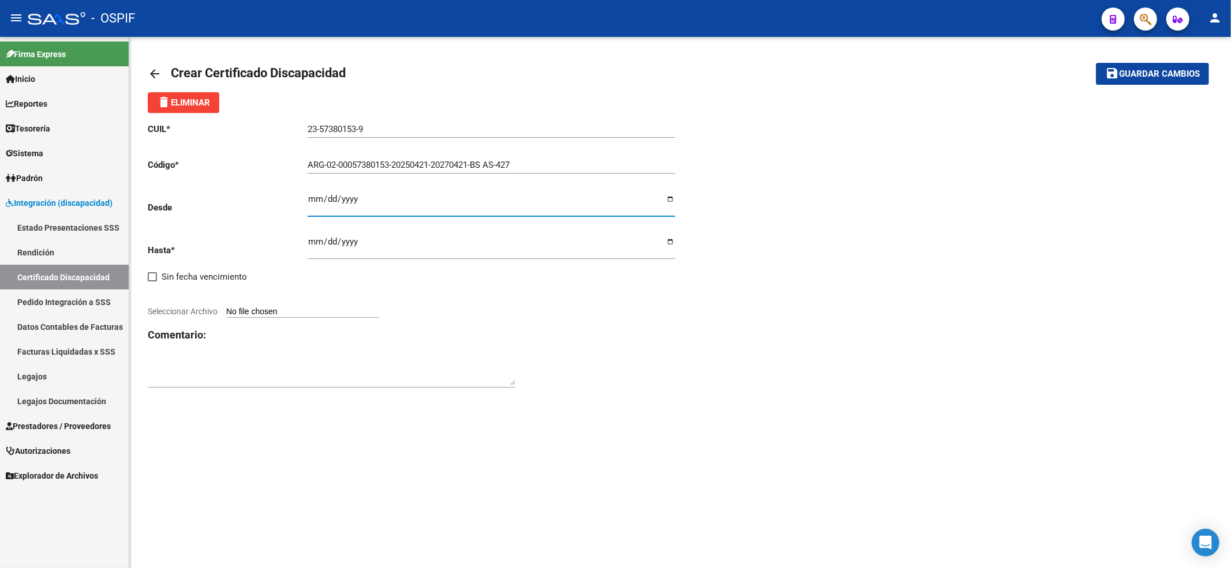
click at [317, 204] on input "Ingresar fec. Desde" at bounding box center [490, 203] width 367 height 18
type input "[DATE]"
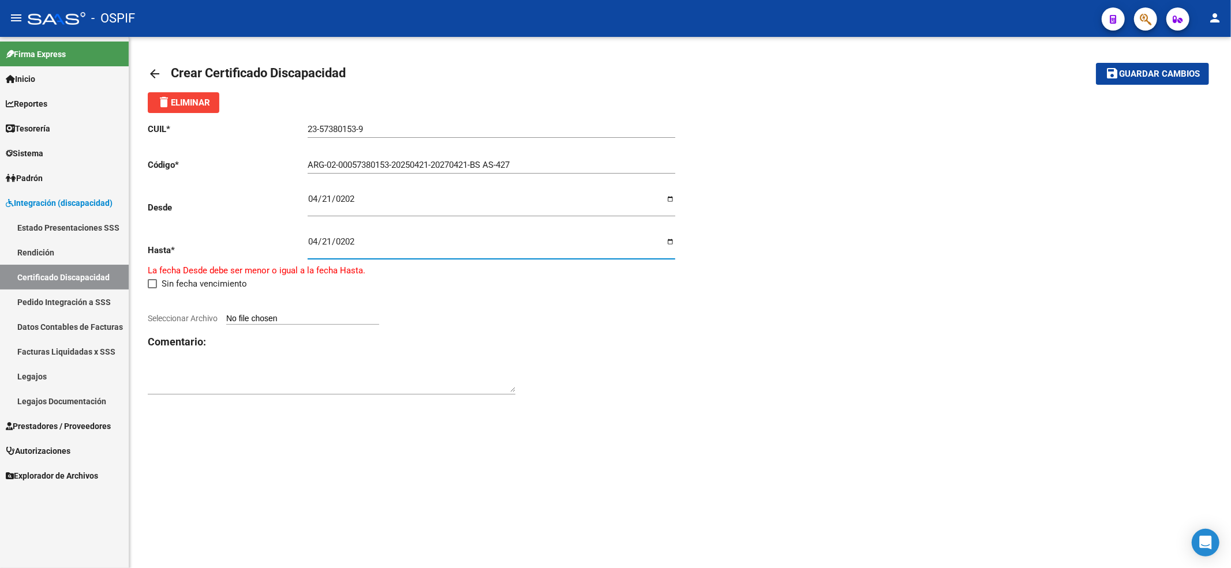
type input "[DATE]"
click at [320, 312] on input "Seleccionar Archivo" at bounding box center [302, 312] width 153 height 11
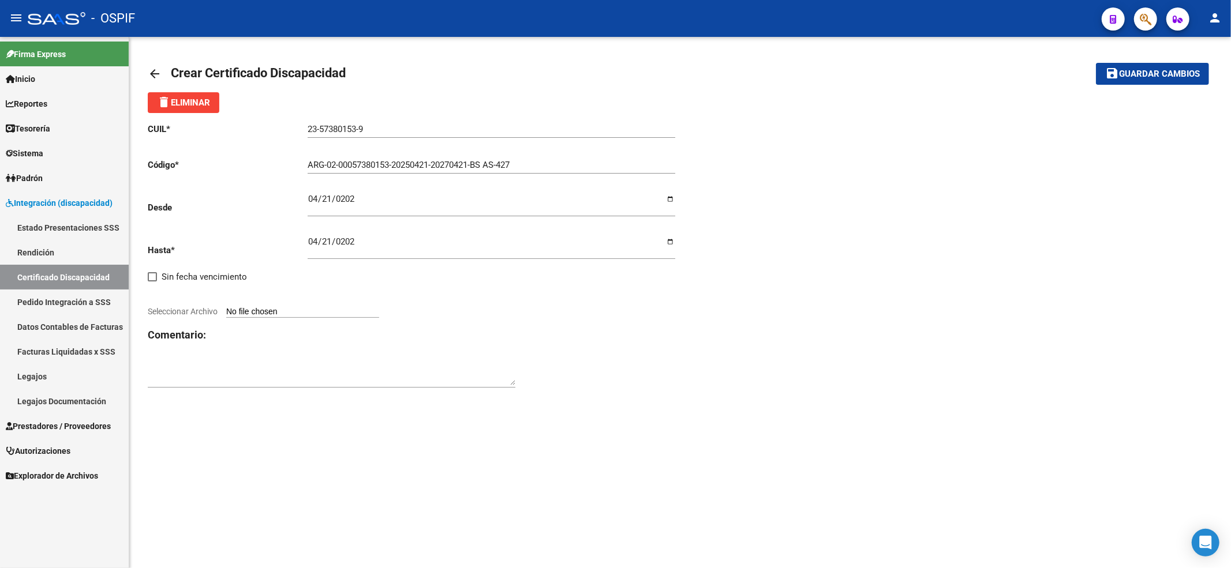
type input "C:\fakepath\[PERSON_NAME] Izan Gael vto 2027.jpeg"
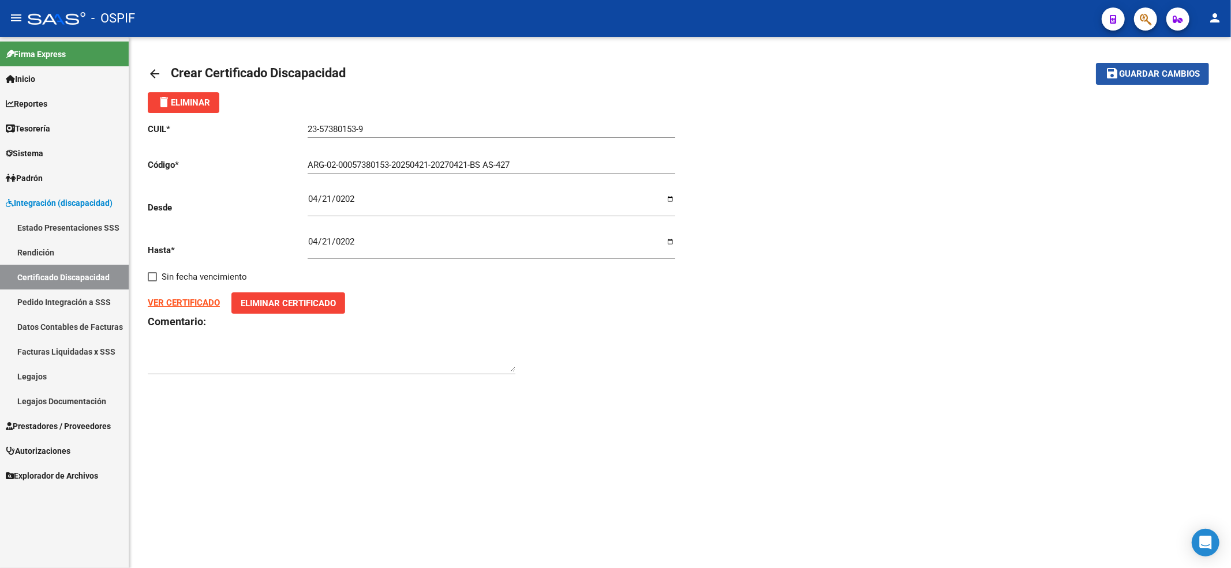
click at [1164, 80] on button "save Guardar cambios" at bounding box center [1152, 73] width 113 height 21
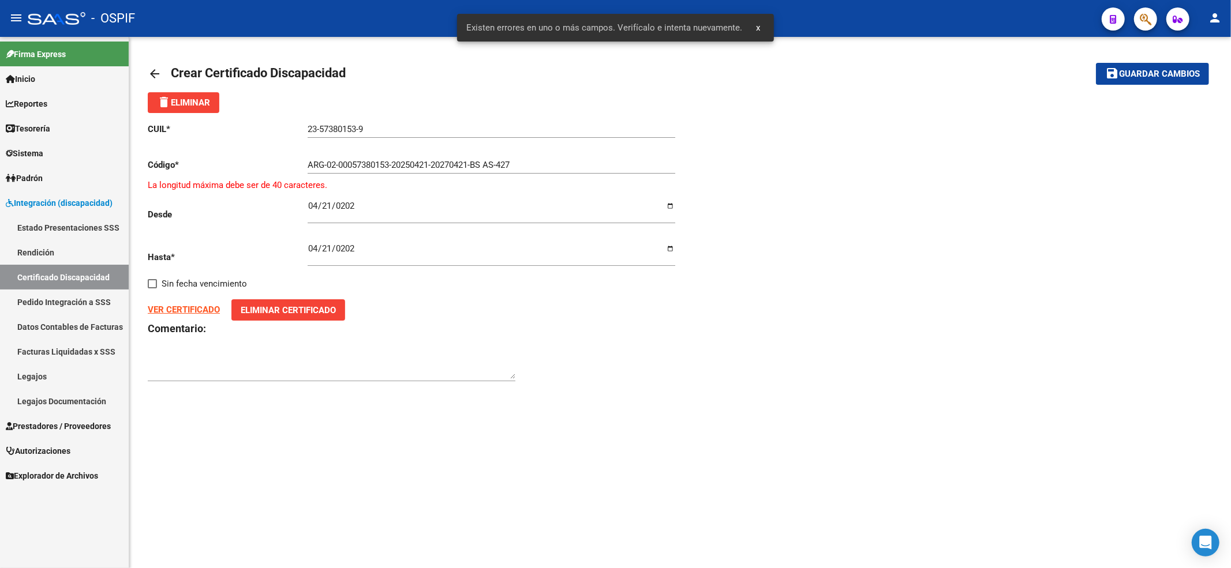
drag, startPoint x: 531, startPoint y: 170, endPoint x: 504, endPoint y: 159, distance: 28.5
click at [524, 165] on div "ARG-02-00057380153-20250421-20270421-BS AS-427 Ingresar el Codigo" at bounding box center [490, 161] width 367 height 25
click at [500, 167] on input "ARG-02-00057380153-20250421-20270421-BS AS-427" at bounding box center [490, 165] width 367 height 10
click at [317, 162] on input "ARG-02-00057380153-20250421-20270421-BS-427" at bounding box center [490, 165] width 367 height 10
click at [322, 158] on div "ARG-02-00057380153-20250421-20270421-BS-427 Ingresar el Codigo" at bounding box center [490, 161] width 367 height 25
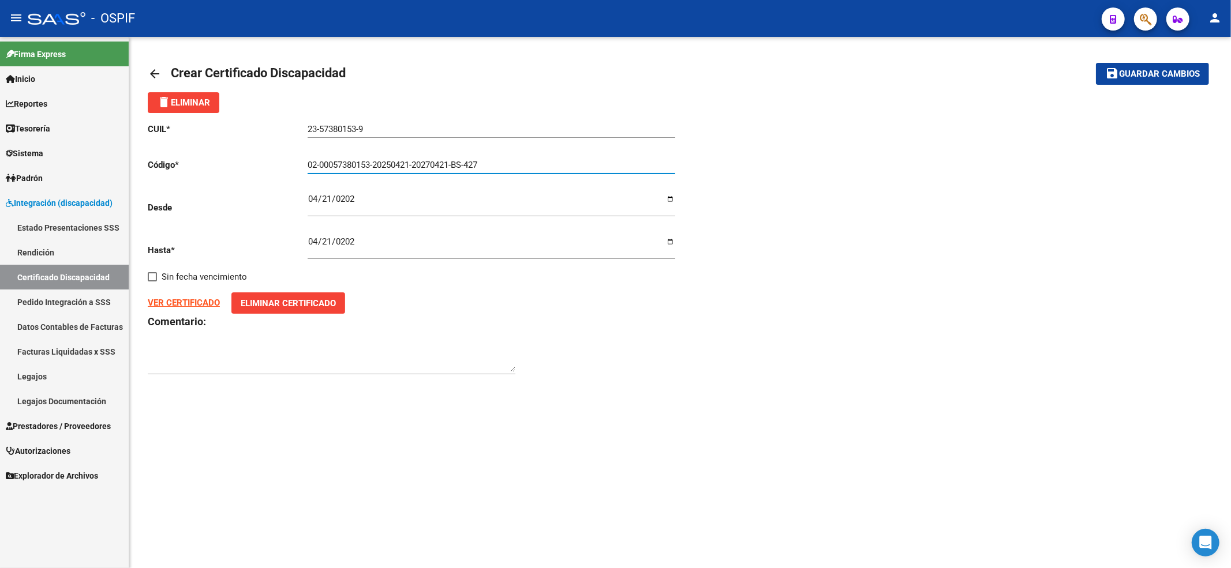
type input "02-00057380153-20250421-20270421-BS-427"
click at [1177, 69] on span "Guardar cambios" at bounding box center [1159, 74] width 81 height 10
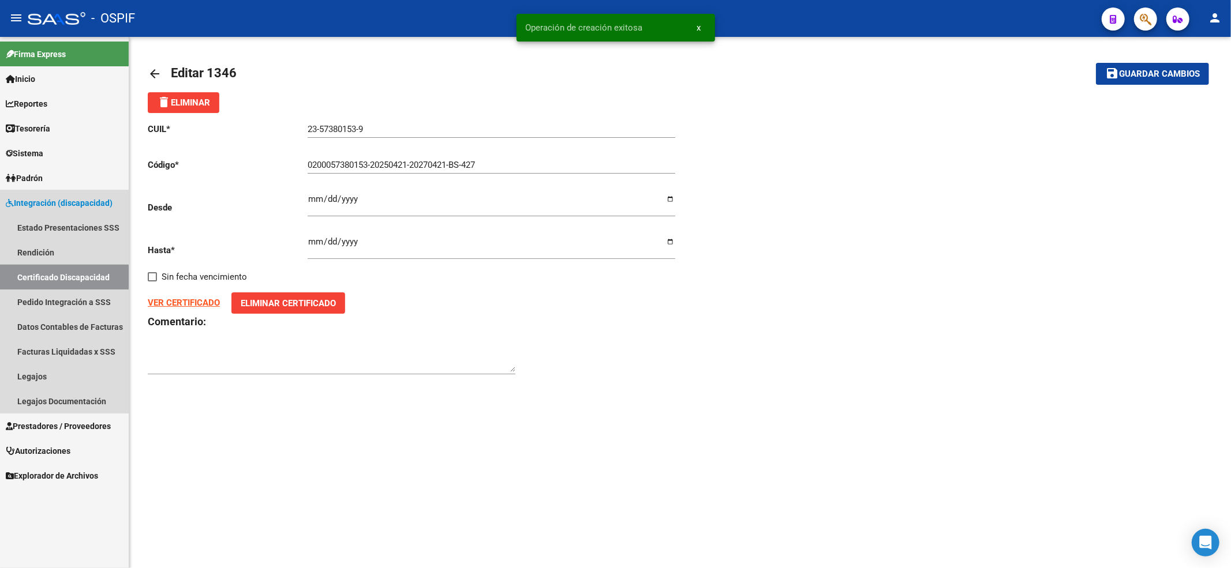
click at [49, 277] on link "Certificado Discapacidad" at bounding box center [64, 277] width 129 height 25
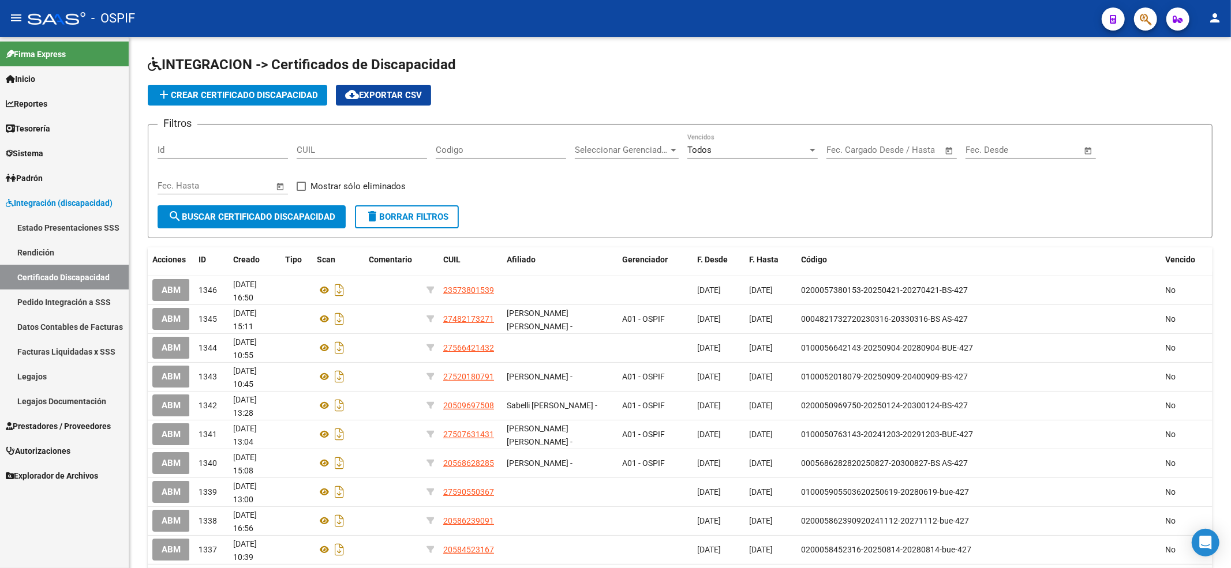
click at [37, 418] on link "Prestadores / Proveedores" at bounding box center [64, 426] width 129 height 25
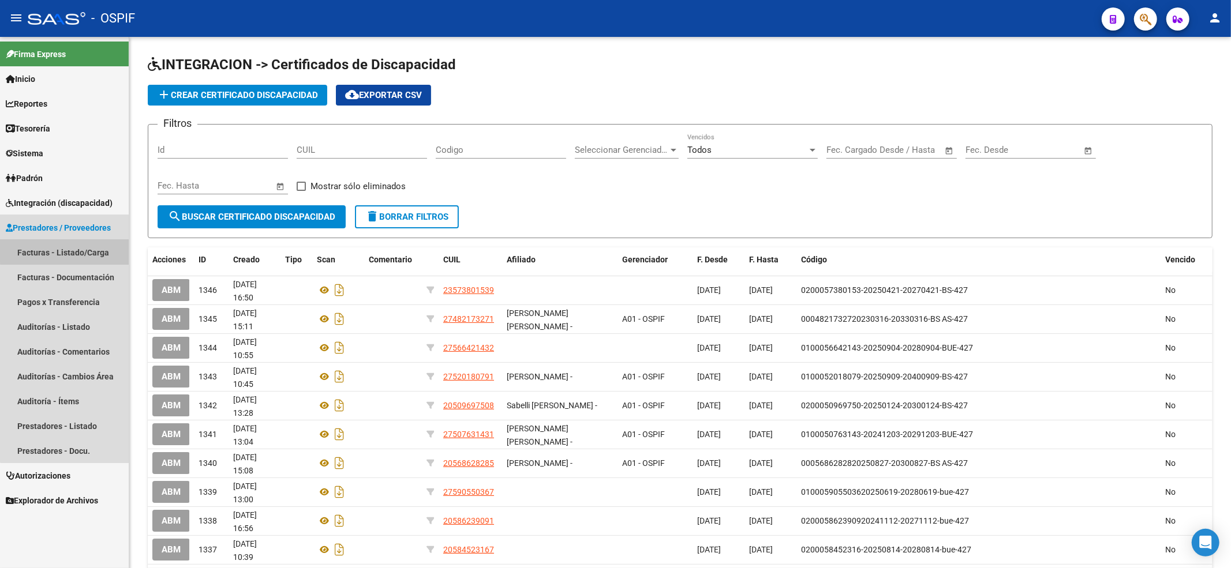
click at [76, 243] on link "Facturas - Listado/Carga" at bounding box center [64, 252] width 129 height 25
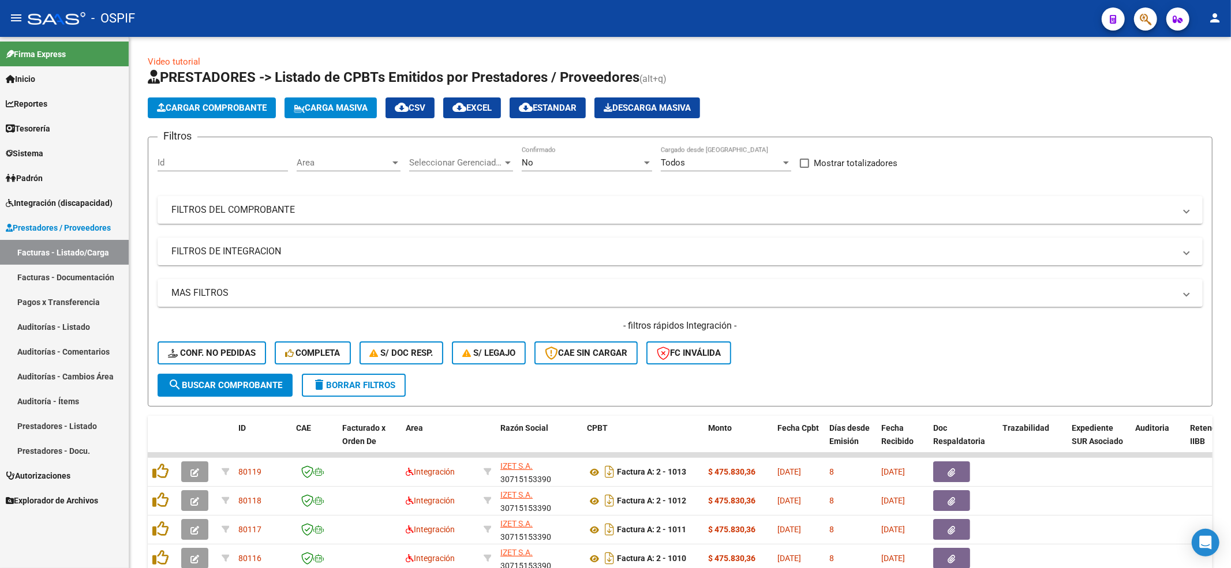
click at [205, 352] on span "Conf. no pedidas" at bounding box center [212, 353] width 88 height 10
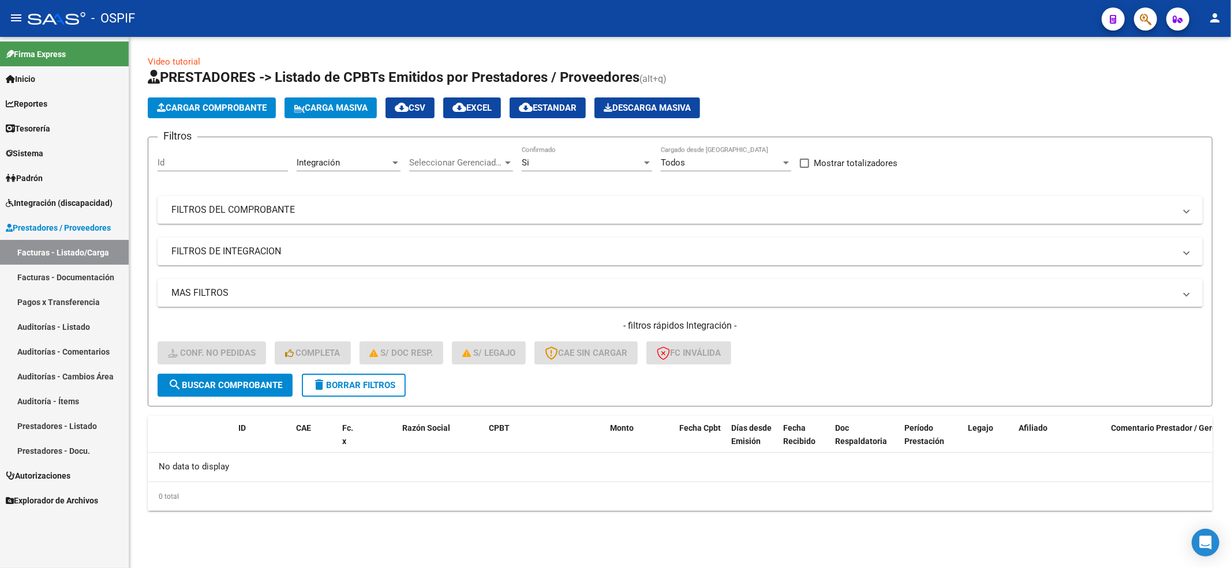
click at [333, 381] on span "delete Borrar Filtros" at bounding box center [353, 385] width 83 height 10
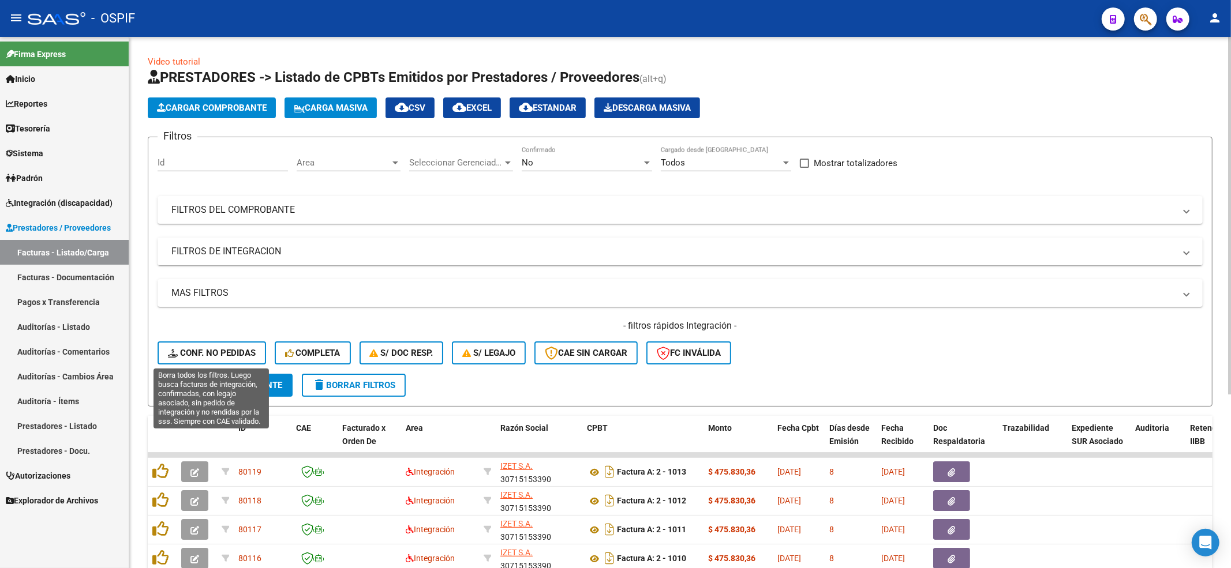
click at [229, 351] on span "Conf. no pedidas" at bounding box center [212, 353] width 88 height 10
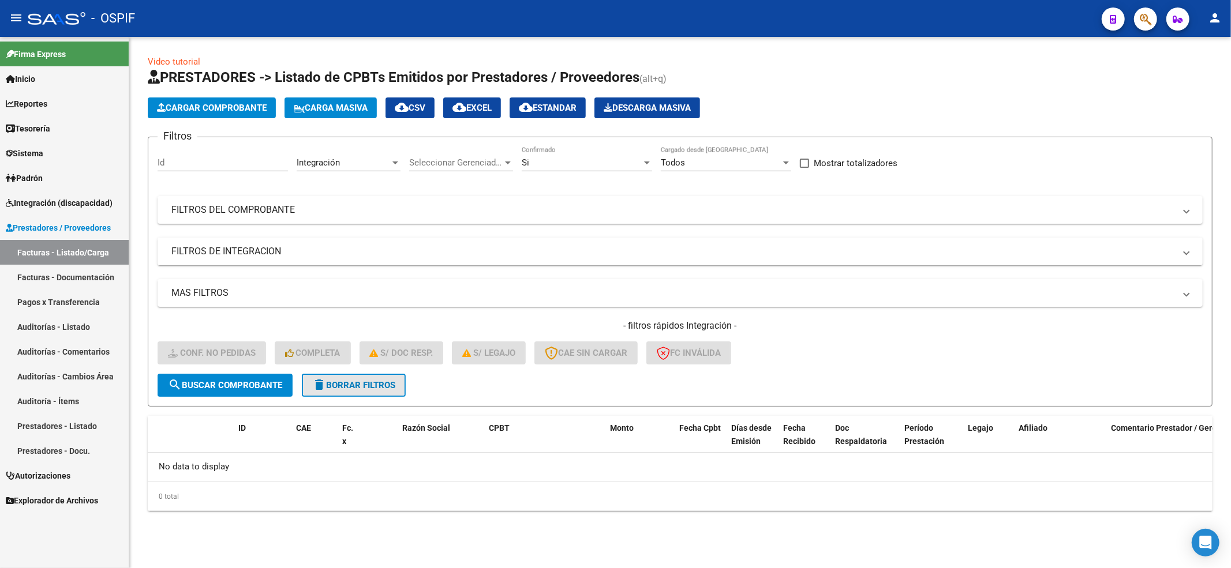
drag, startPoint x: 345, startPoint y: 388, endPoint x: 490, endPoint y: 16, distance: 398.8
click at [347, 384] on span "delete Borrar Filtros" at bounding box center [353, 385] width 83 height 10
